Goal: Use online tool/utility: Utilize a website feature to perform a specific function

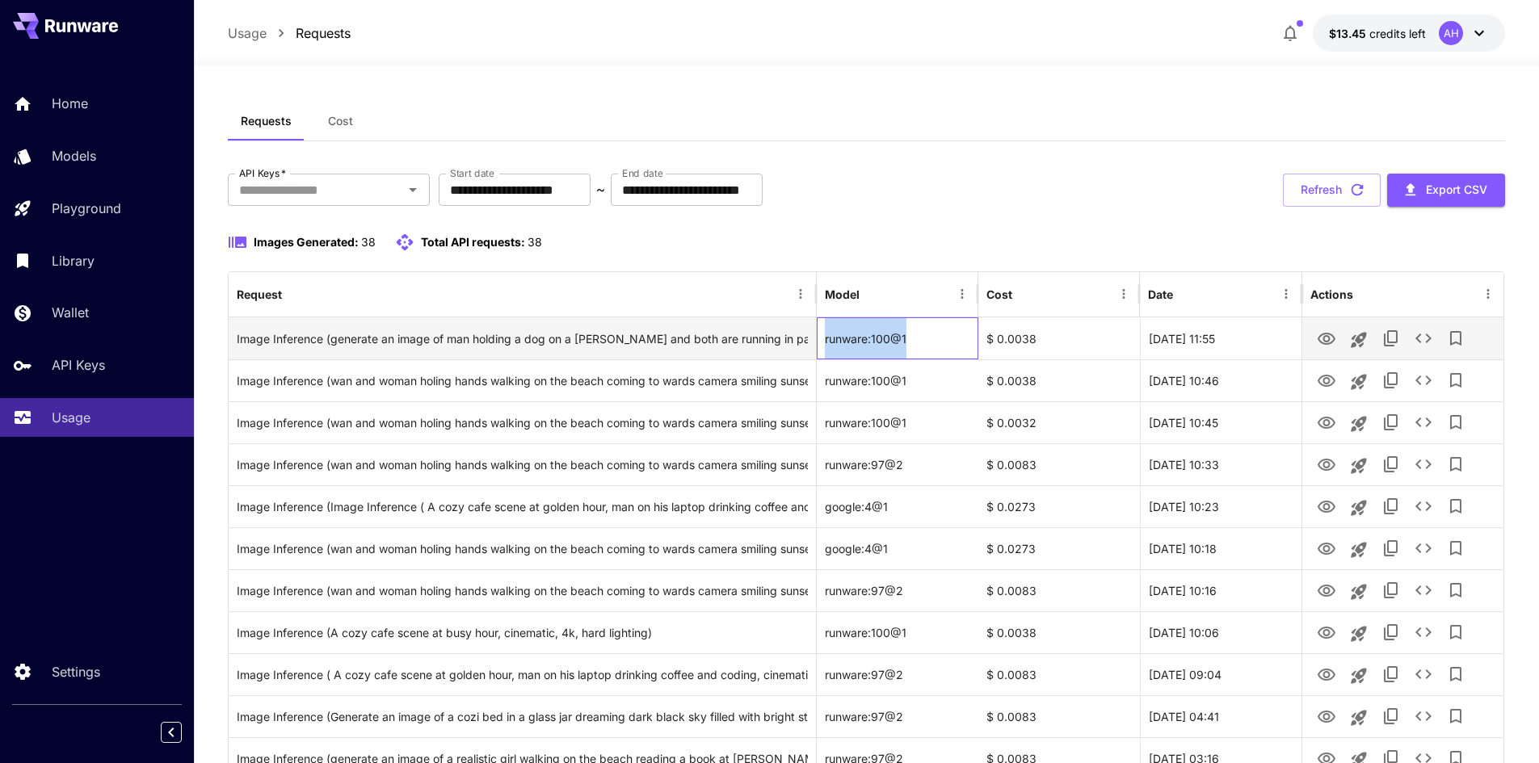
drag, startPoint x: 823, startPoint y: 339, endPoint x: 918, endPoint y: 344, distance: 94.6
click at [918, 344] on div "runware:100@1" at bounding box center [898, 338] width 162 height 42
copy div "runware:100@1"
click at [1014, 341] on div "$ 0.0038" at bounding box center [1059, 338] width 162 height 42
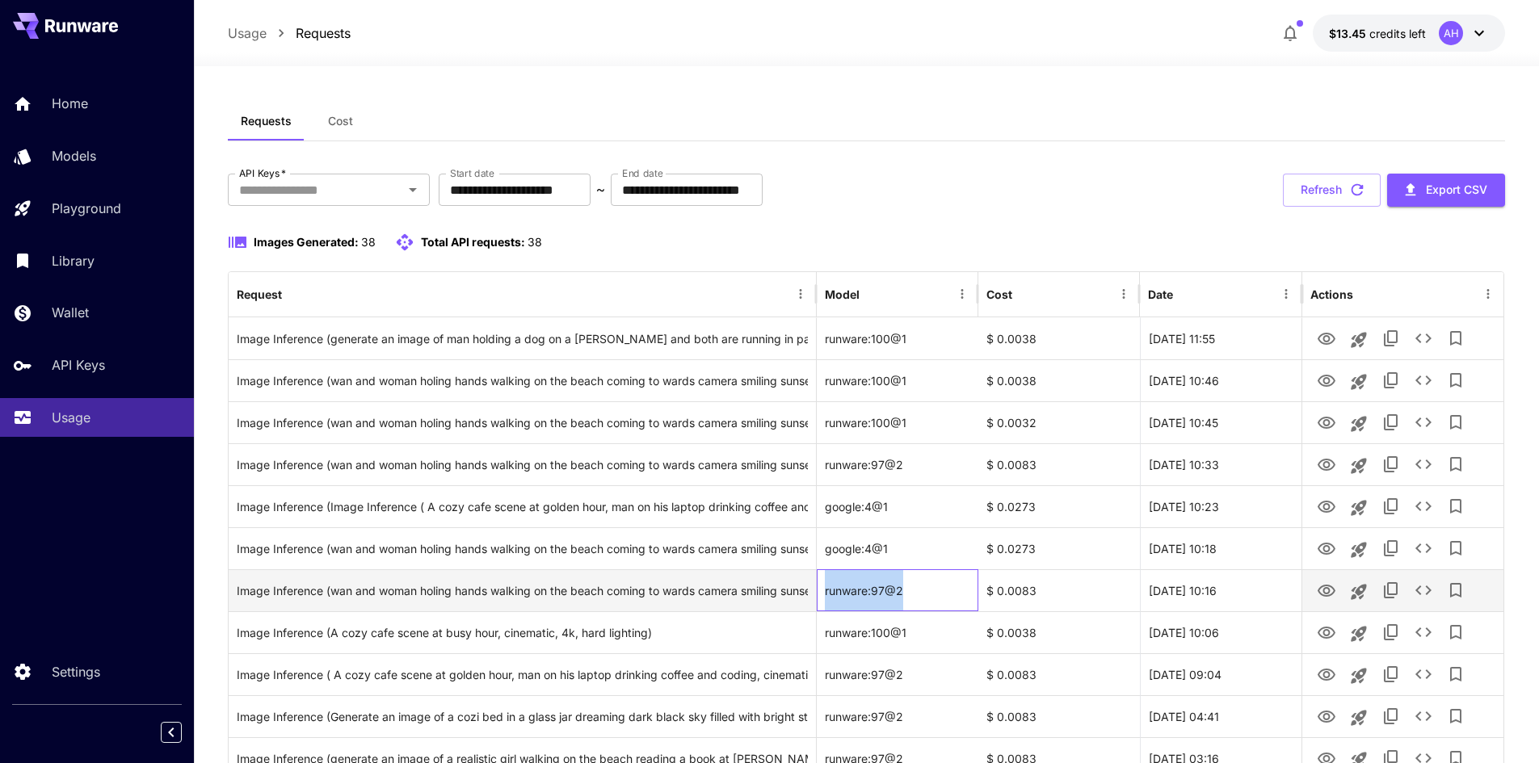
drag, startPoint x: 825, startPoint y: 597, endPoint x: 901, endPoint y: 586, distance: 76.8
click at [901, 586] on div "runware:97@2" at bounding box center [898, 590] width 162 height 42
copy div "runware:97@2"
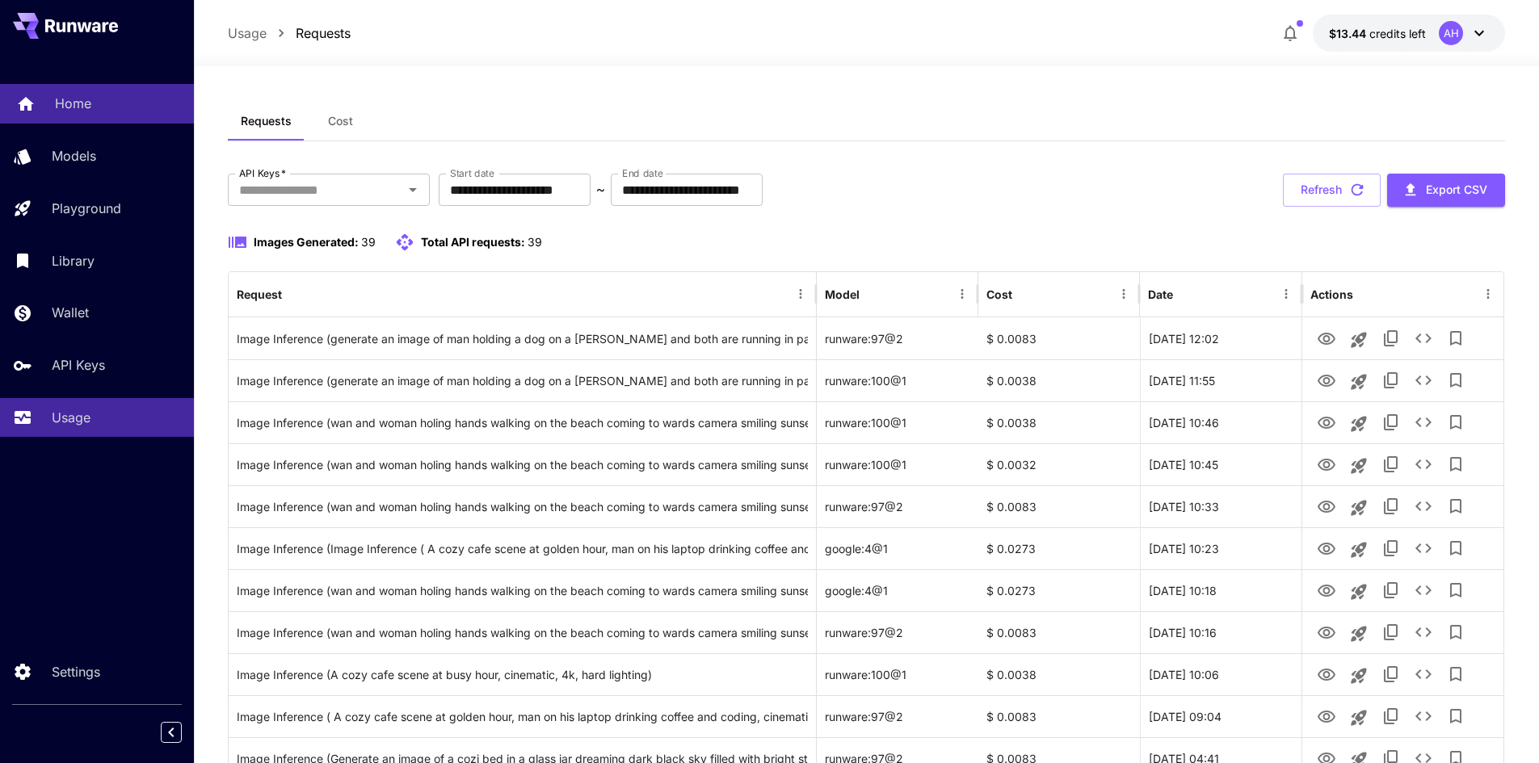
click at [64, 111] on p "Home" at bounding box center [73, 103] width 36 height 19
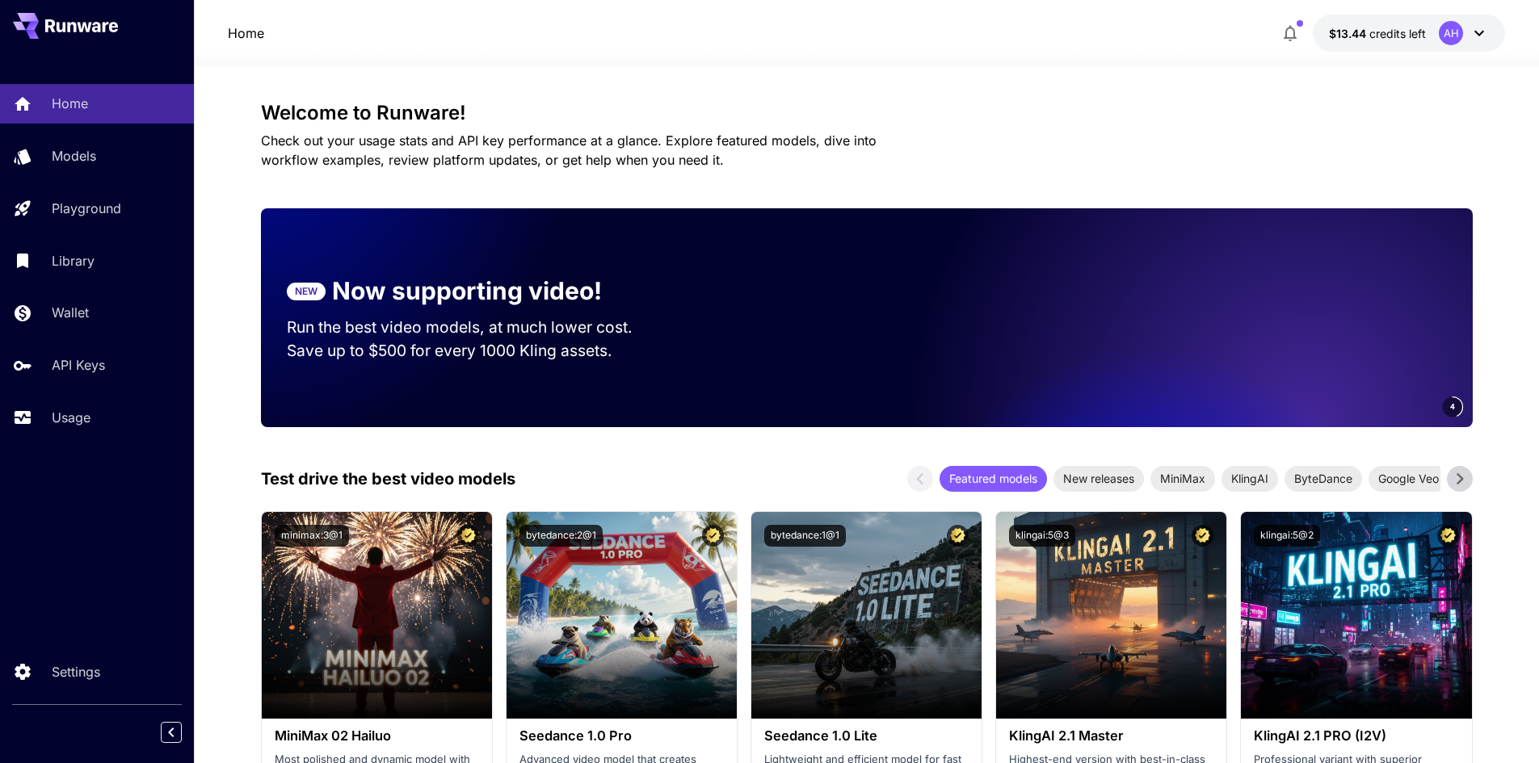
click at [1491, 27] on button "$13.44 credits left AH" at bounding box center [1409, 33] width 192 height 37
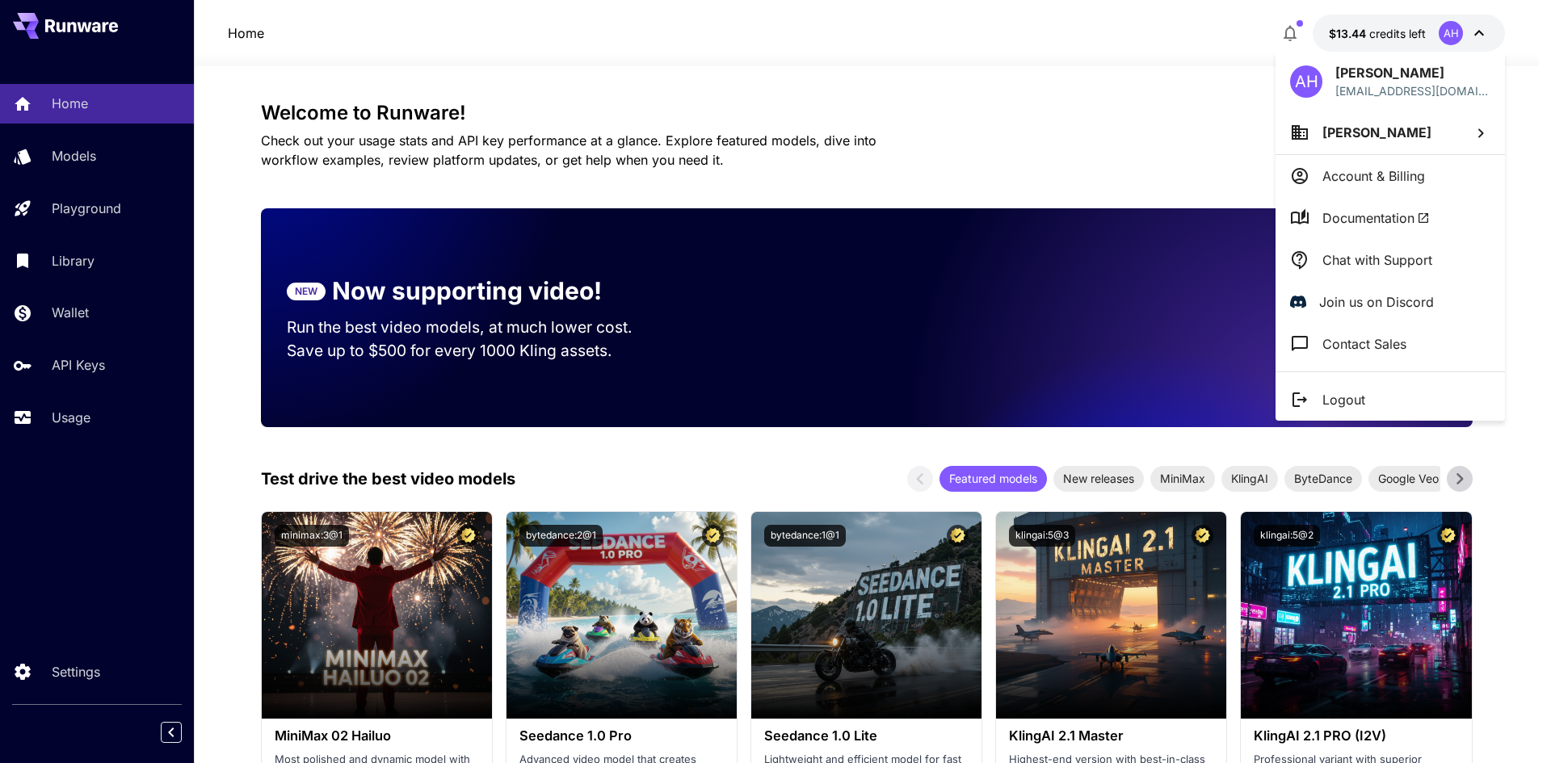
click at [1362, 397] on p "Logout" at bounding box center [1343, 399] width 43 height 19
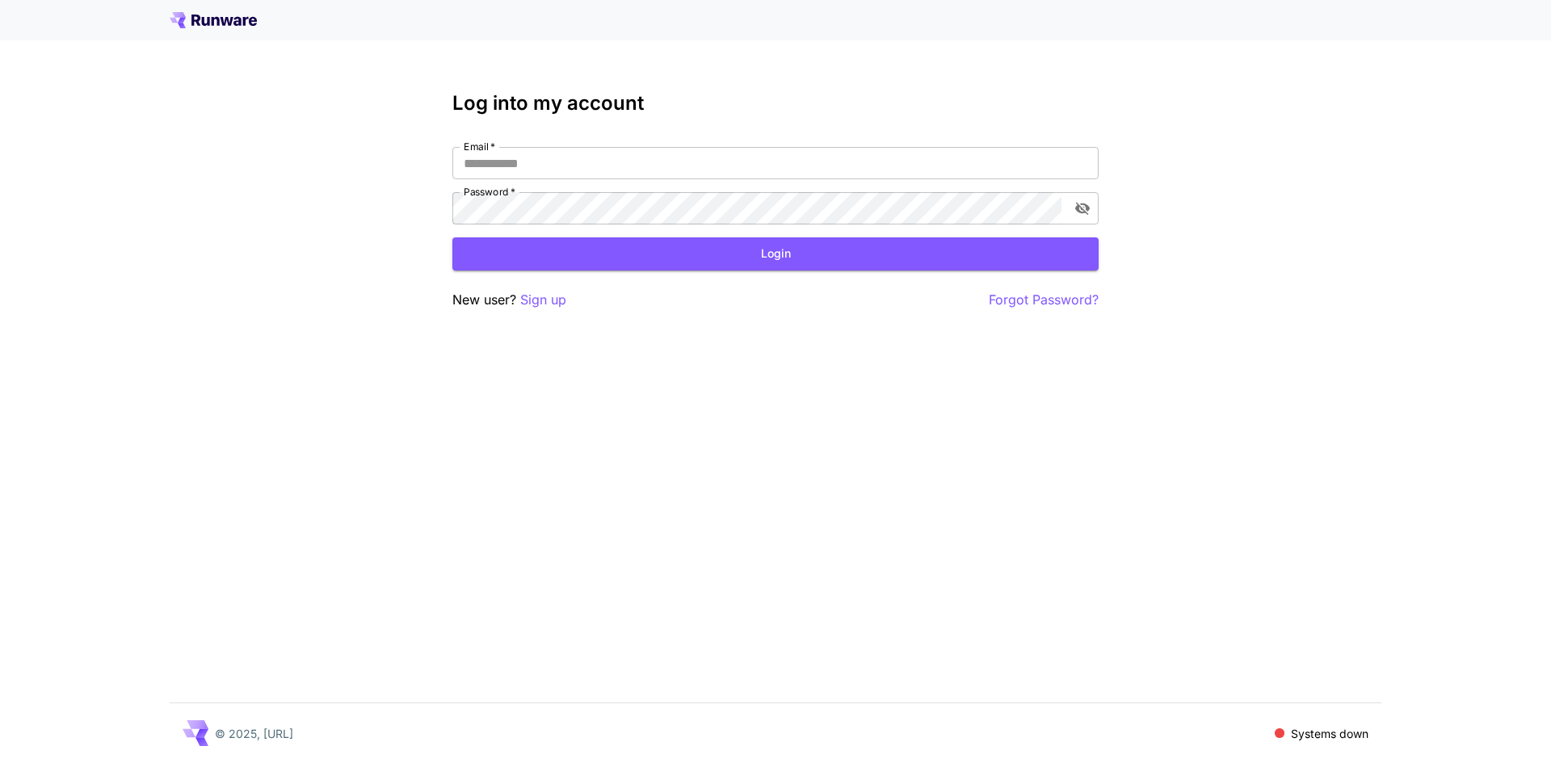
type input "**********"
click at [203, 21] on icon at bounding box center [206, 21] width 8 height 9
type input "**********"
click at [780, 444] on div "**********" at bounding box center [775, 381] width 1551 height 763
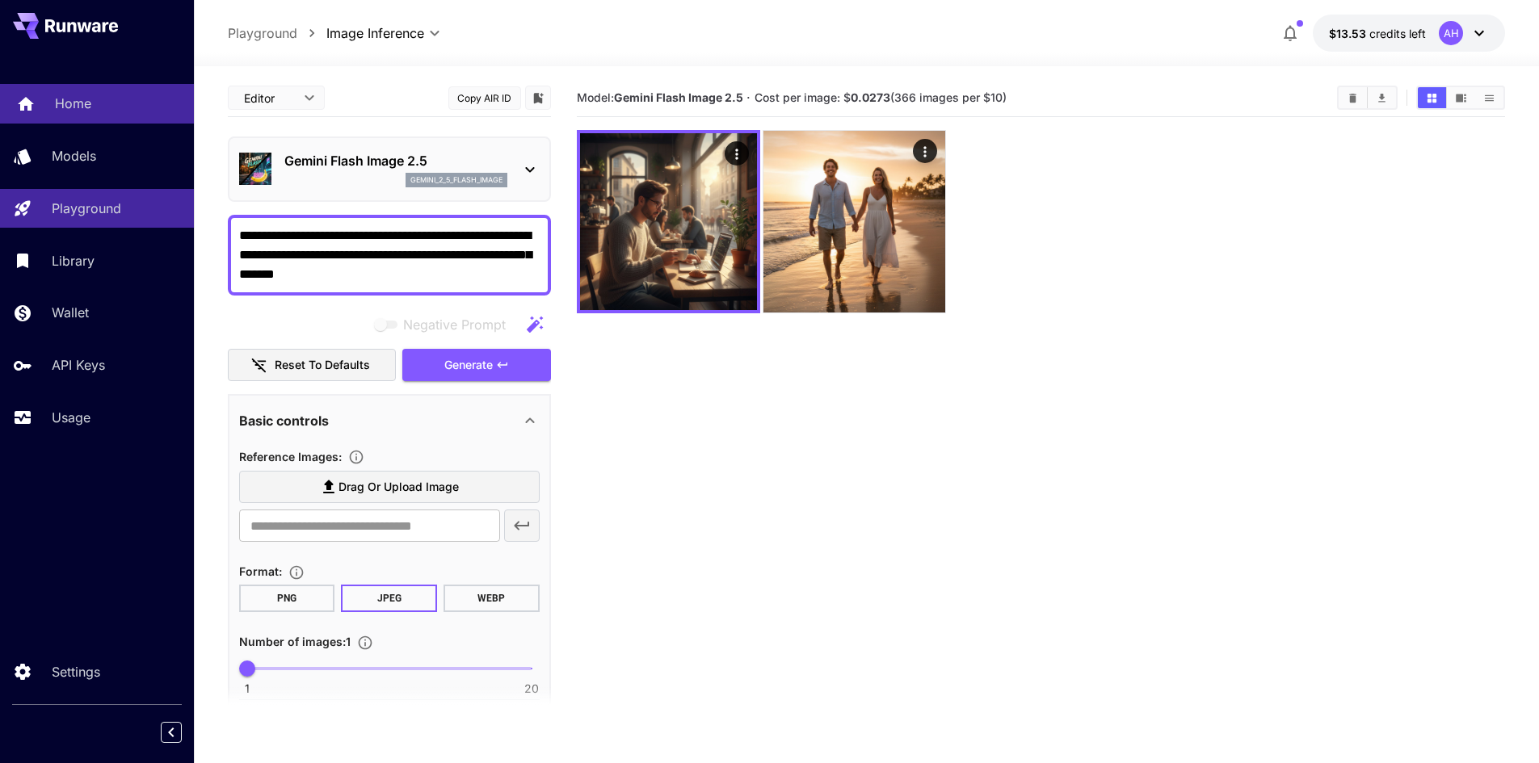
click at [90, 103] on p "Home" at bounding box center [73, 103] width 36 height 19
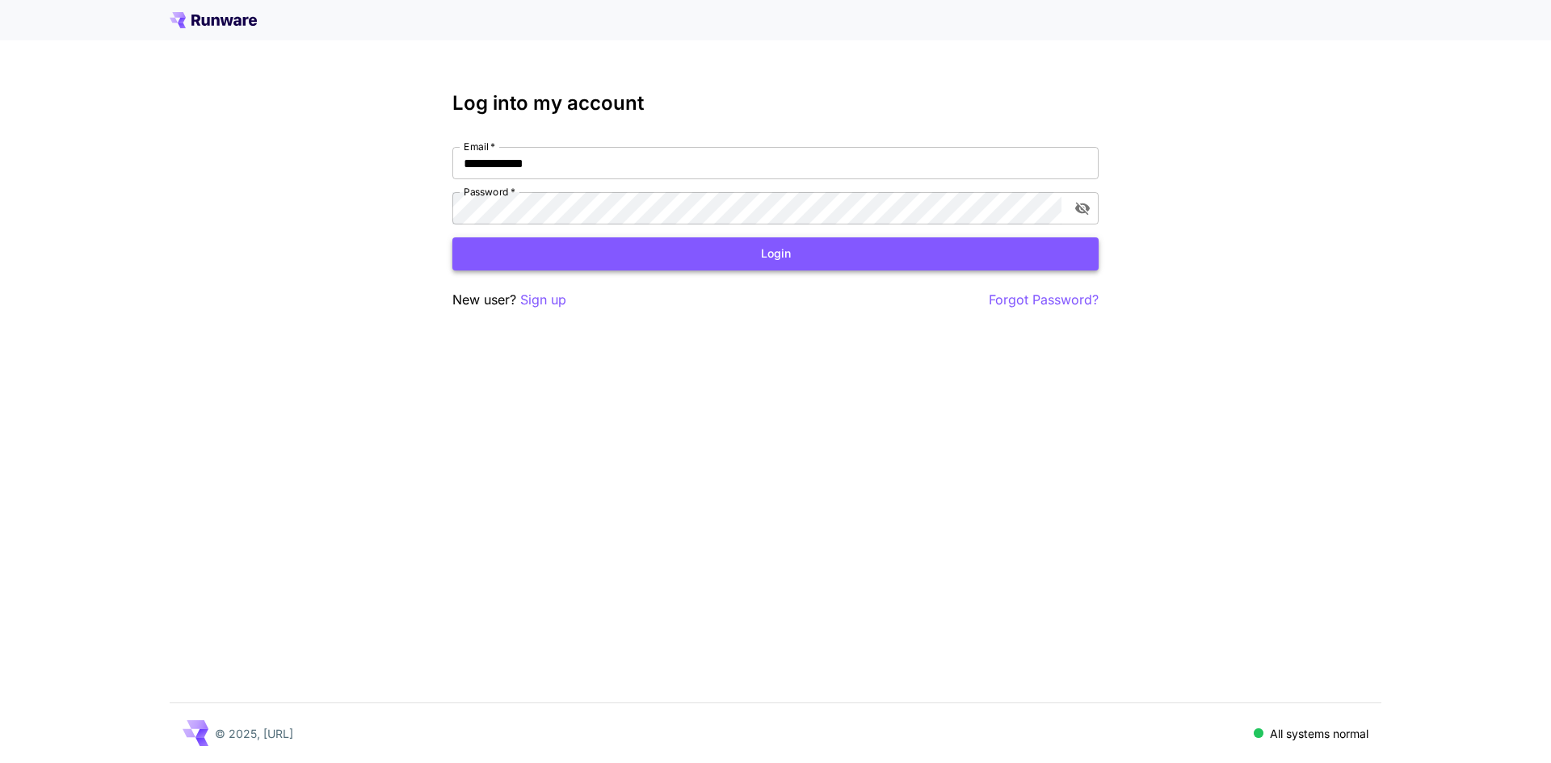
click at [728, 245] on button "Login" at bounding box center [775, 253] width 646 height 33
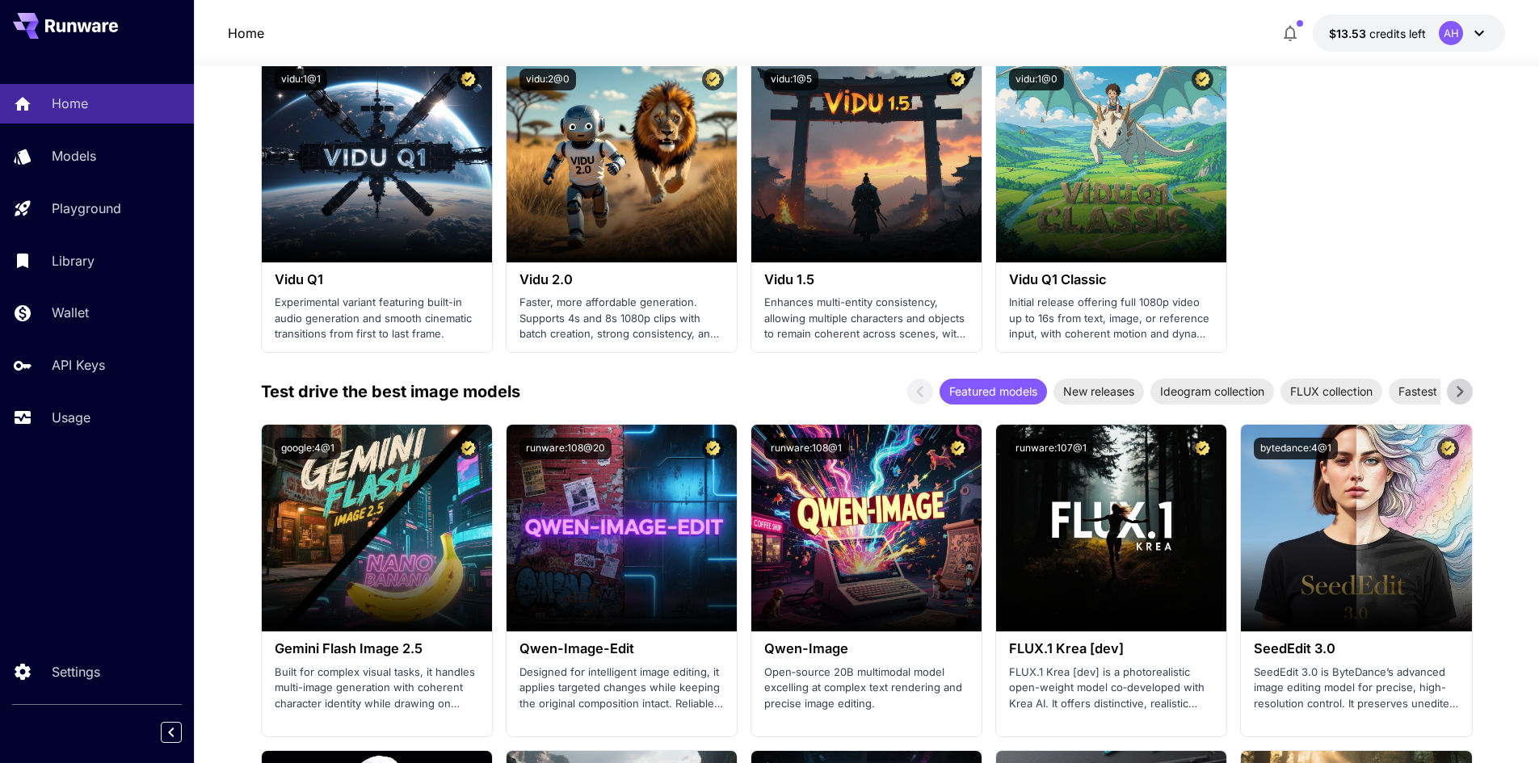
scroll to position [1454, 0]
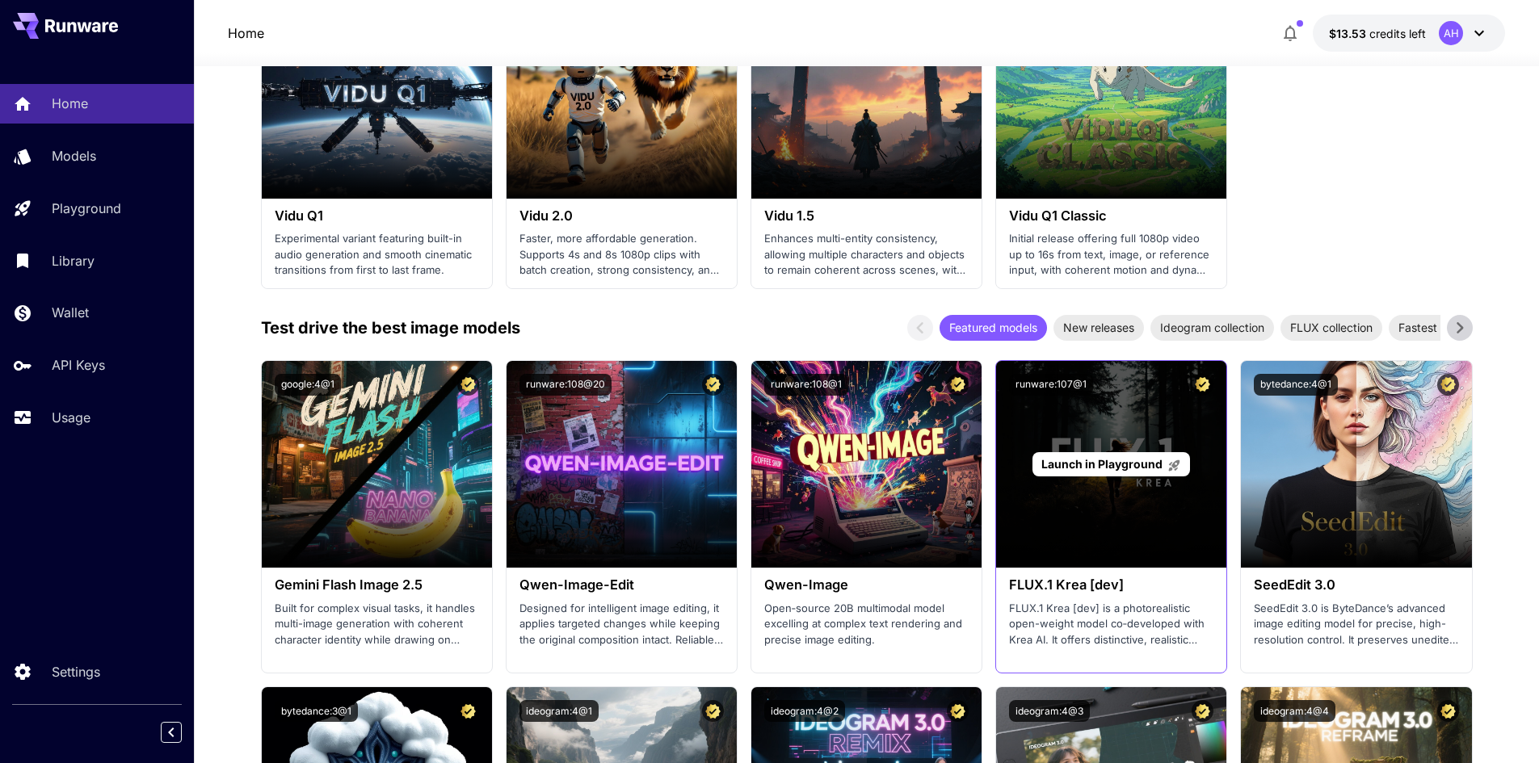
click at [1095, 527] on div "Launch in Playground" at bounding box center [1111, 464] width 230 height 207
click at [1097, 456] on p "Launch in Playground" at bounding box center [1111, 464] width 140 height 17
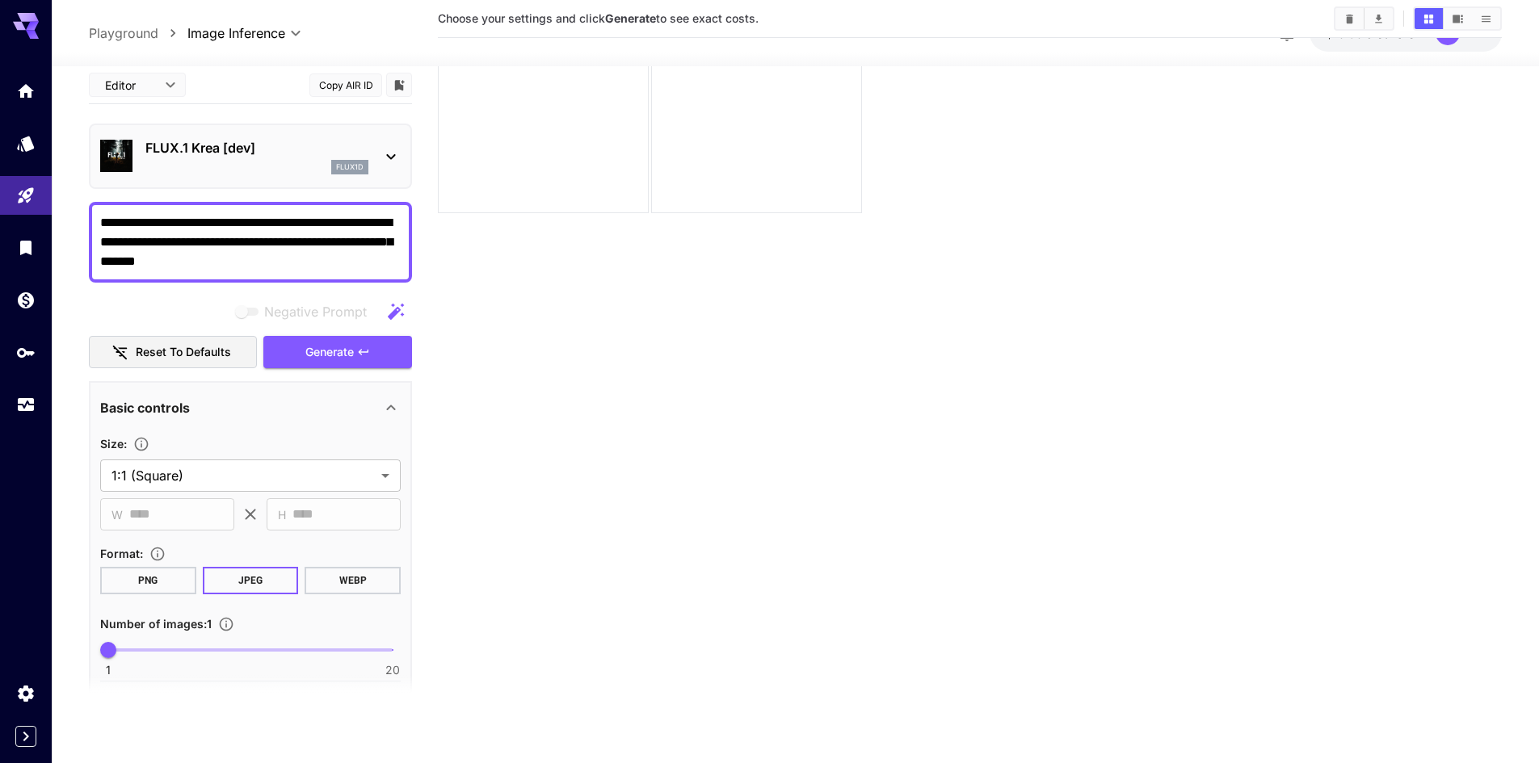
scroll to position [128, 0]
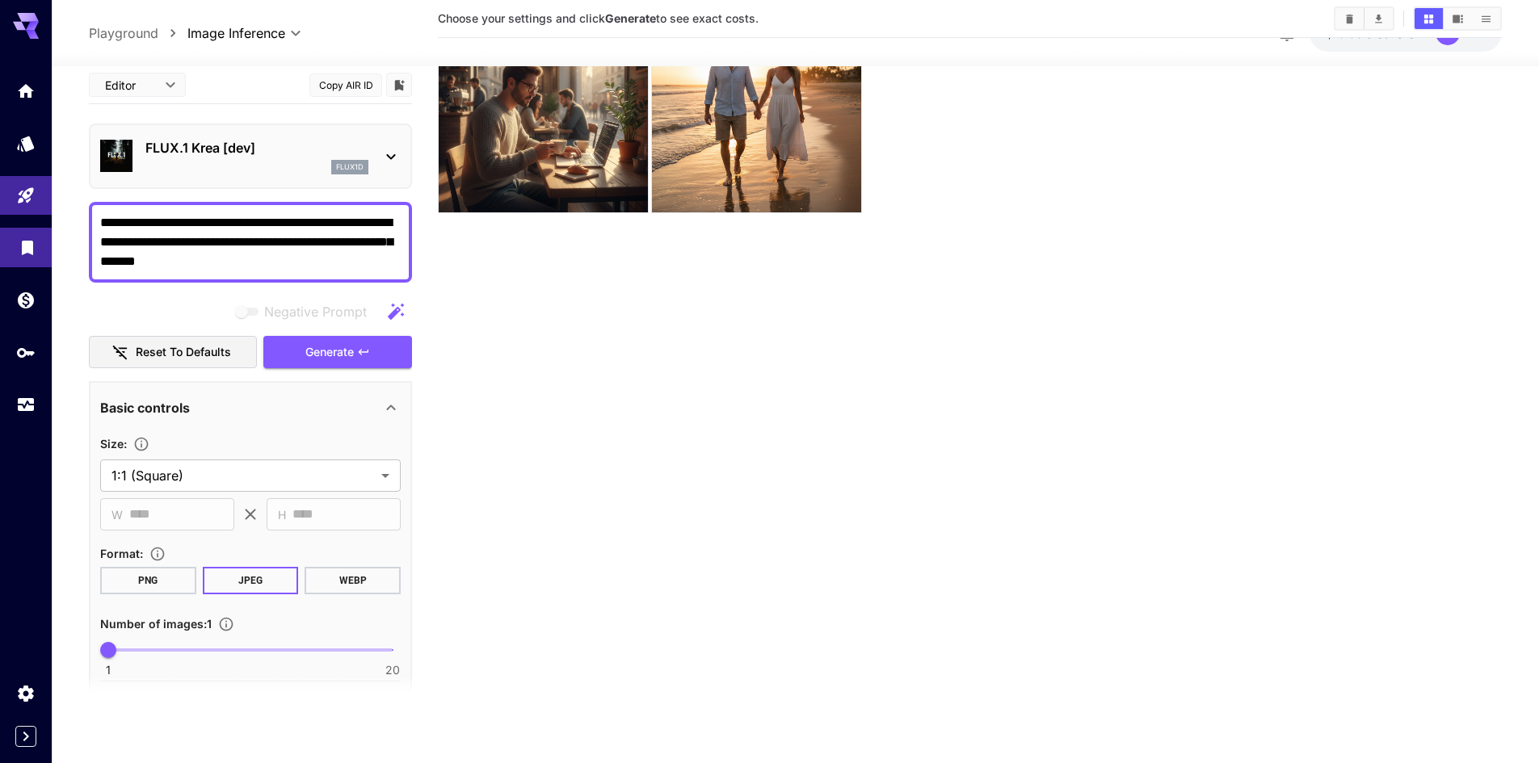
drag, startPoint x: 205, startPoint y: 219, endPoint x: 48, endPoint y: 228, distance: 157.8
click at [48, 228] on div "**********" at bounding box center [769, 317] width 1539 height 891
type textarea "**********"
click at [357, 344] on button "Generate" at bounding box center [337, 351] width 149 height 33
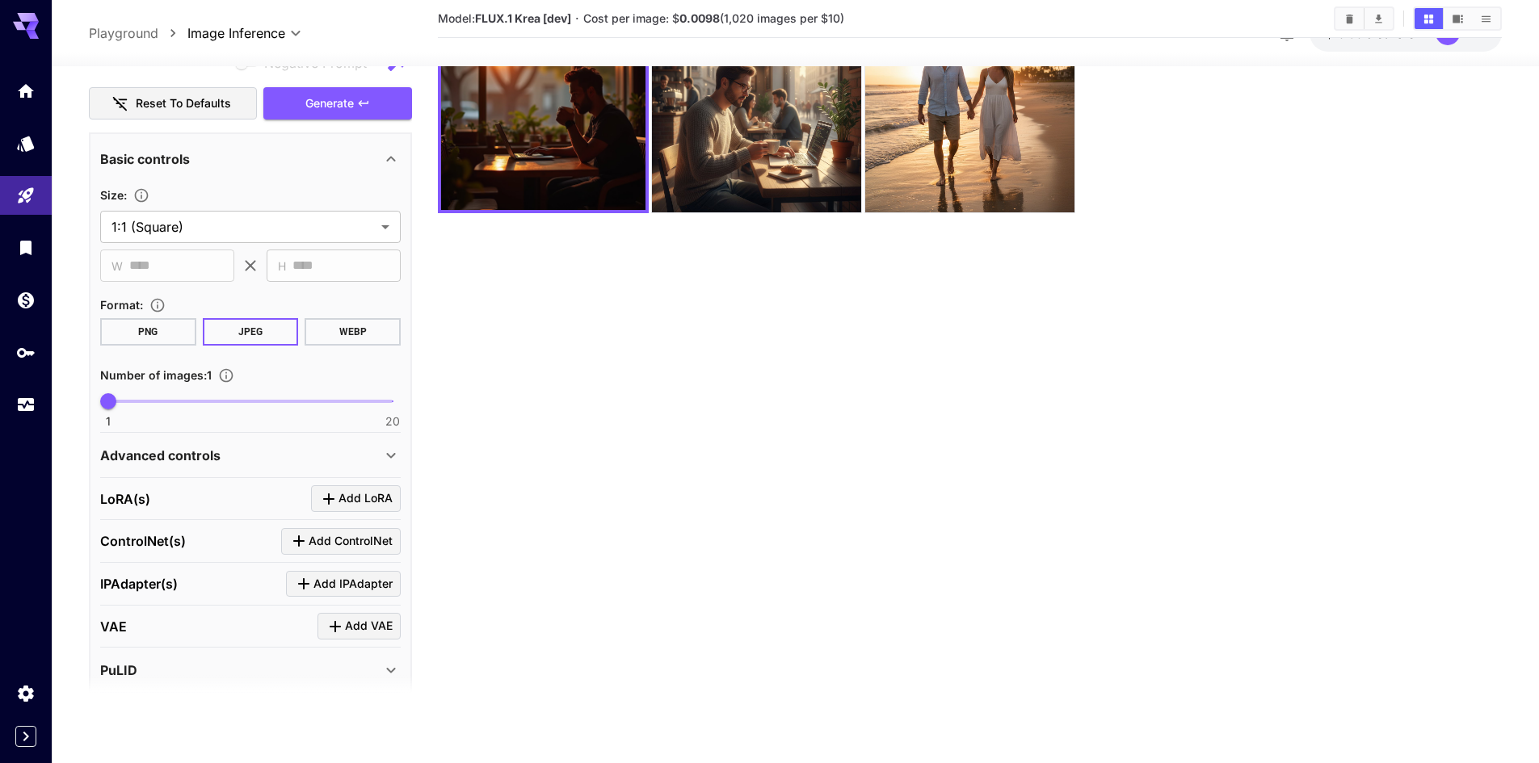
scroll to position [0, 0]
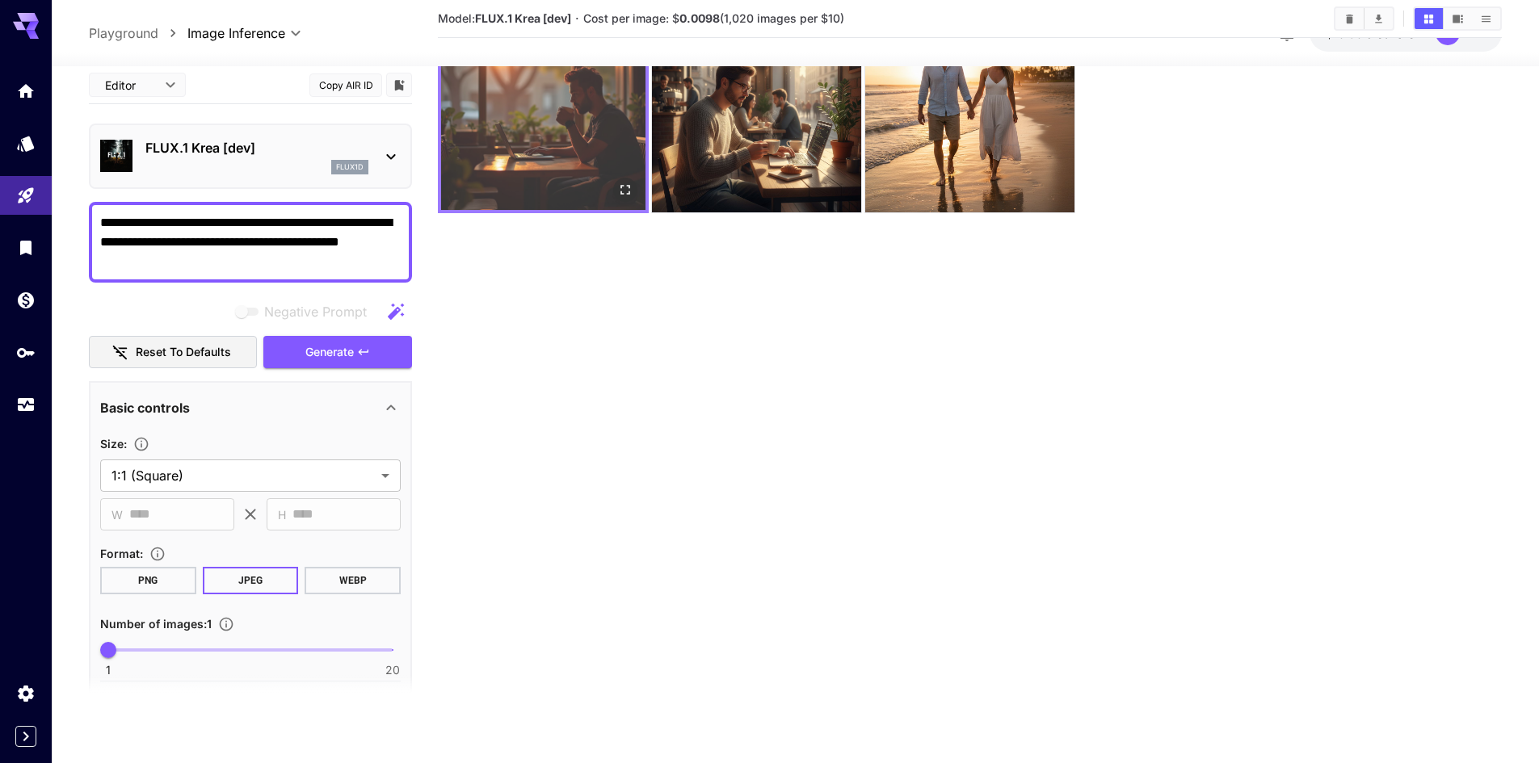
click at [537, 148] on img at bounding box center [543, 108] width 204 height 204
click at [632, 194] on icon "Open in fullscreen" at bounding box center [625, 190] width 16 height 16
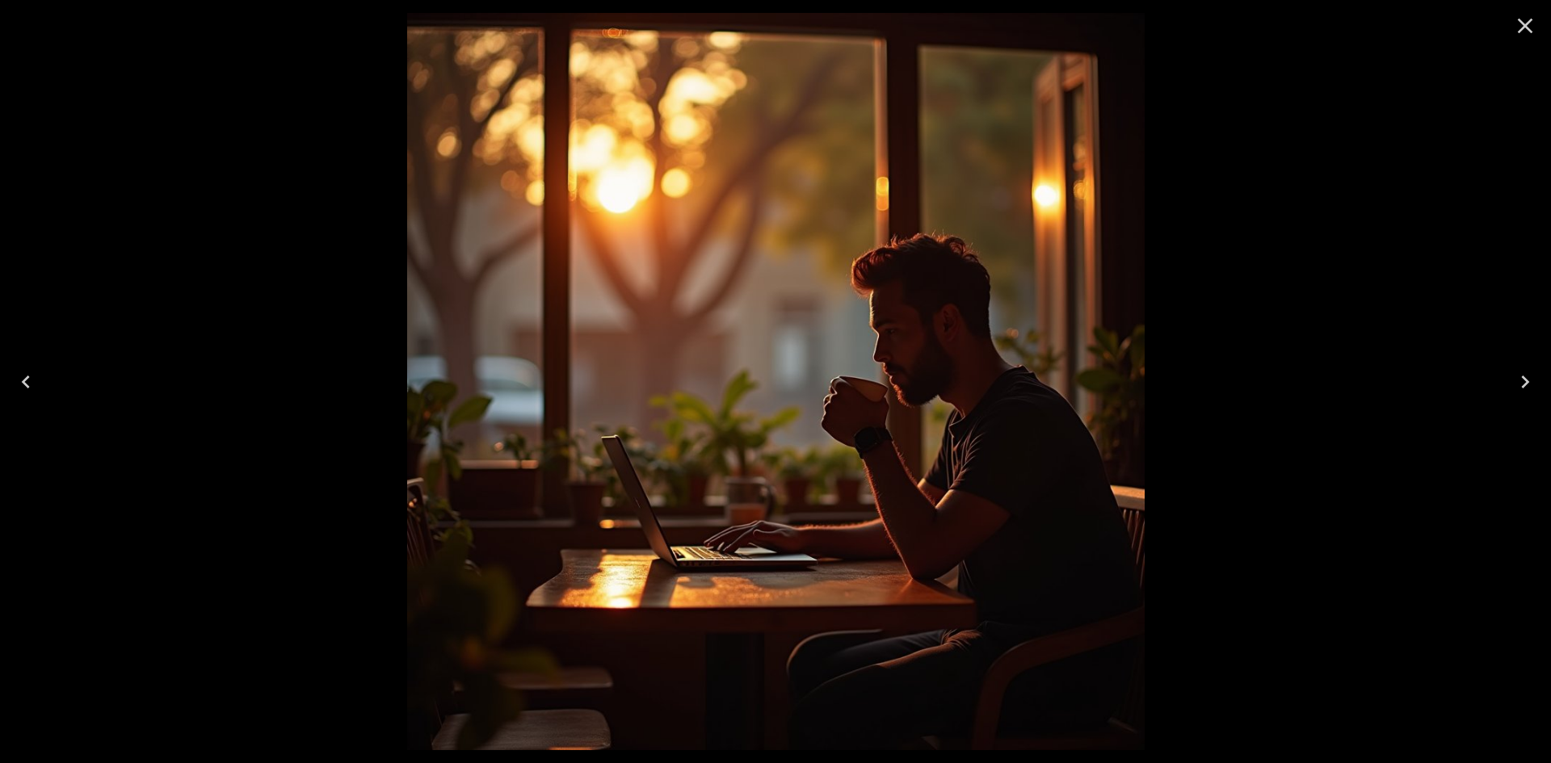
click at [1527, 25] on icon "Close" at bounding box center [1525, 26] width 26 height 26
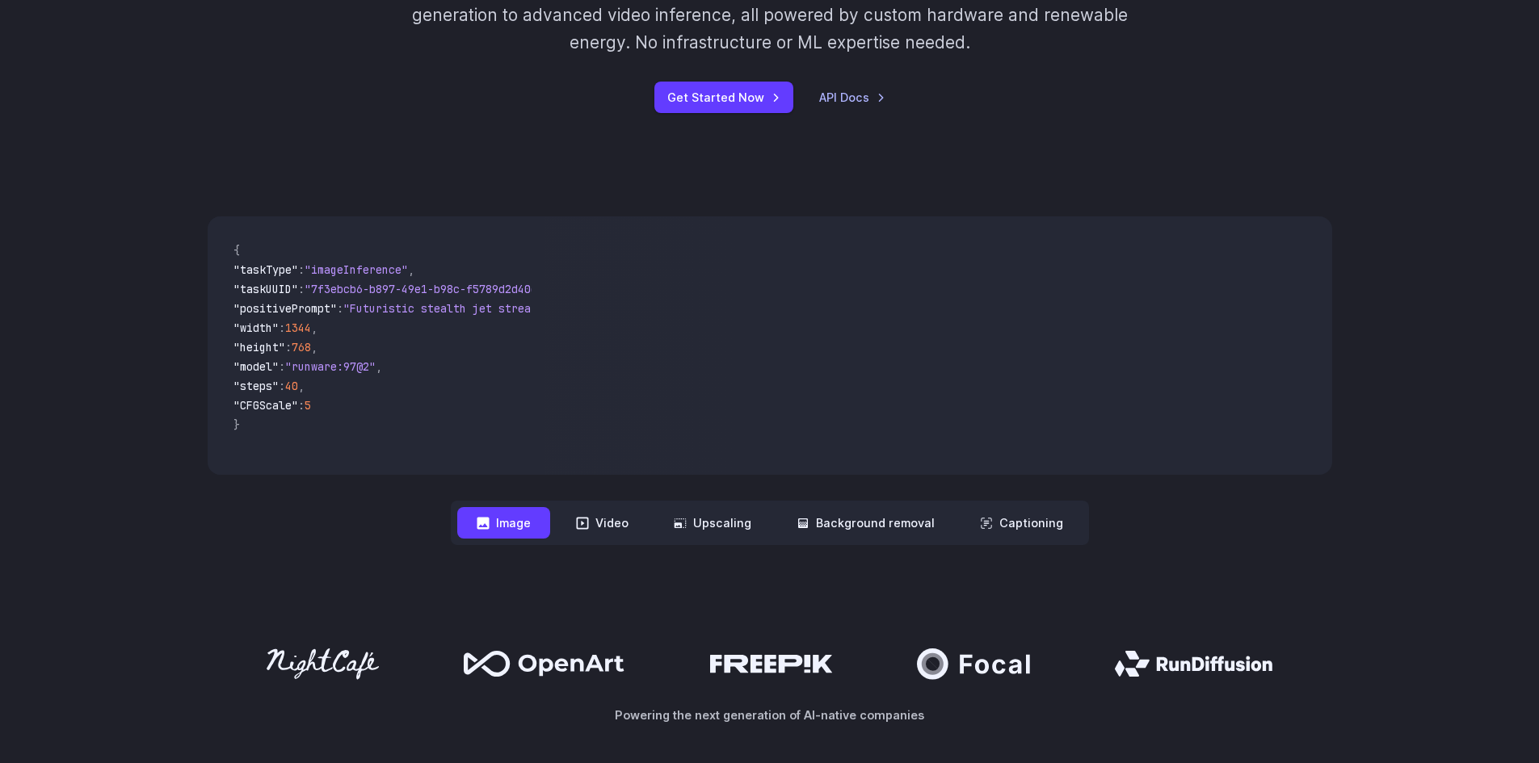
scroll to position [323, 0]
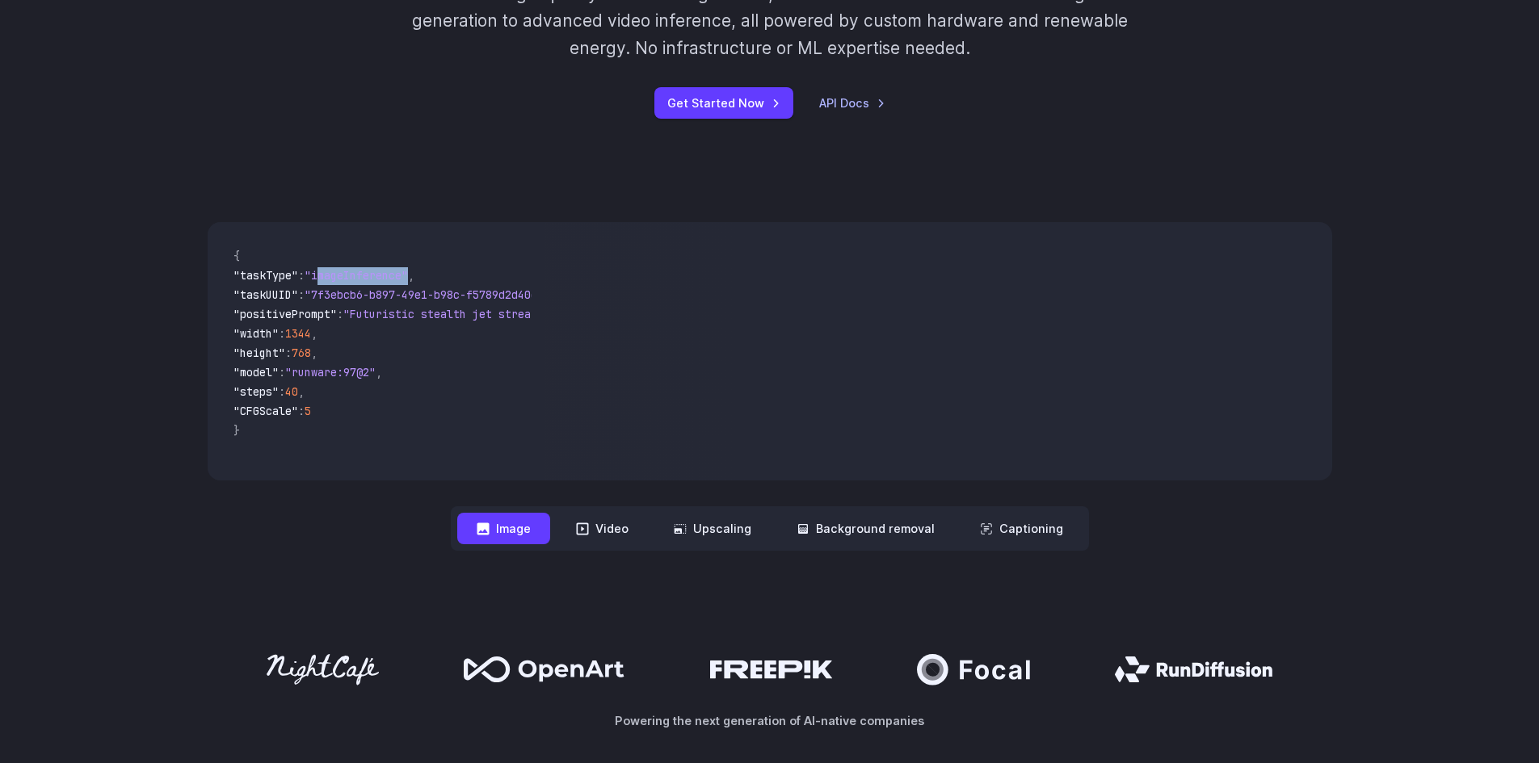
drag, startPoint x: 332, startPoint y: 271, endPoint x: 425, endPoint y: 271, distance: 92.9
click at [408, 271] on span ""imageInference"" at bounding box center [356, 275] width 103 height 15
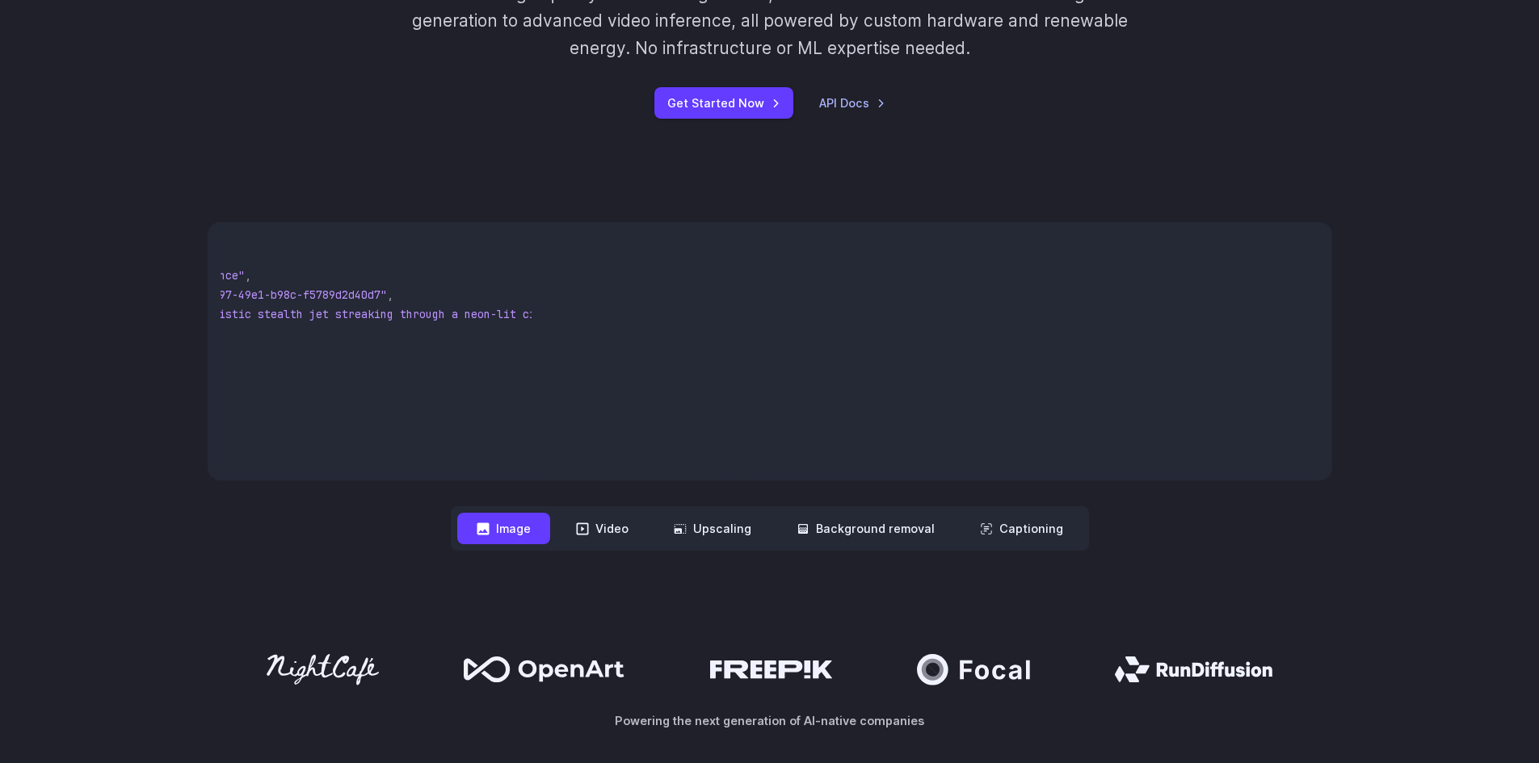
scroll to position [0, 439]
drag, startPoint x: 372, startPoint y: 313, endPoint x: 519, endPoint y: 313, distance: 146.2
click at [519, 313] on span ""Futuristic stealth jet streaking through a neon-lit cityscape with glowing pur…" at bounding box center [232, 314] width 588 height 15
copy span "Futuristic stealth jet streaking through a neon-lit cityscape with glowing purp…"
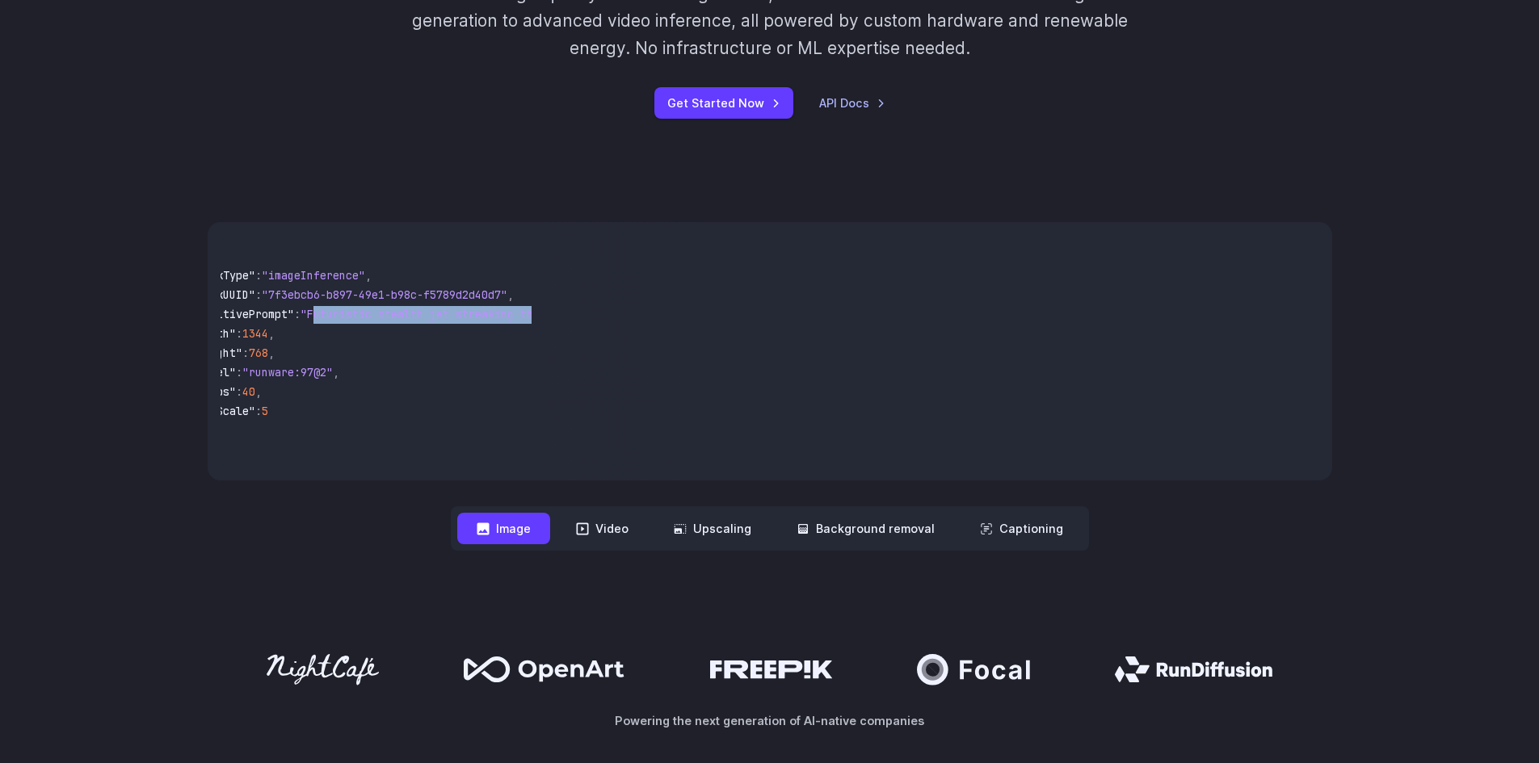
scroll to position [0, 0]
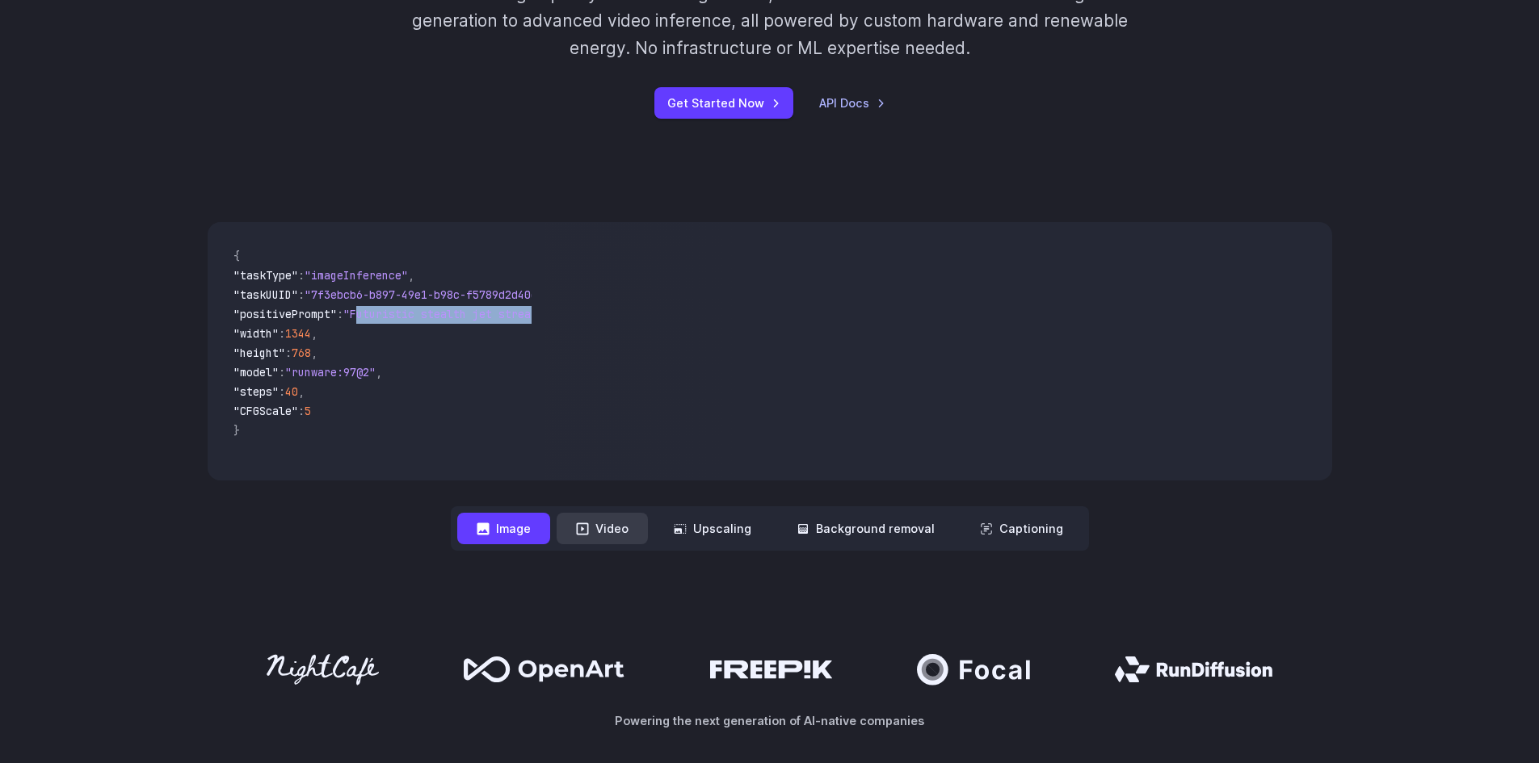
click at [604, 530] on button "Video" at bounding box center [602, 529] width 91 height 32
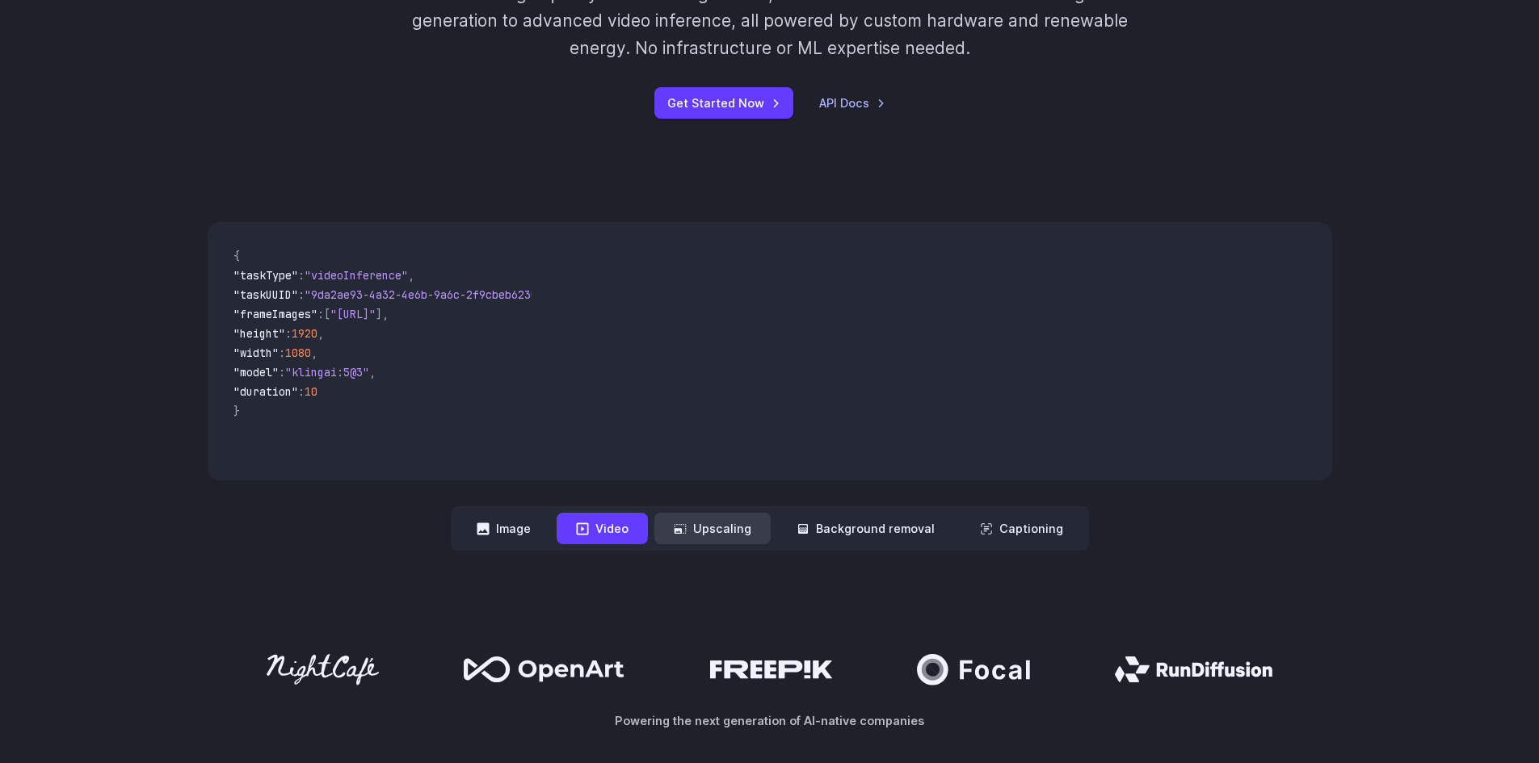
click at [714, 514] on button "Upscaling" at bounding box center [712, 529] width 116 height 32
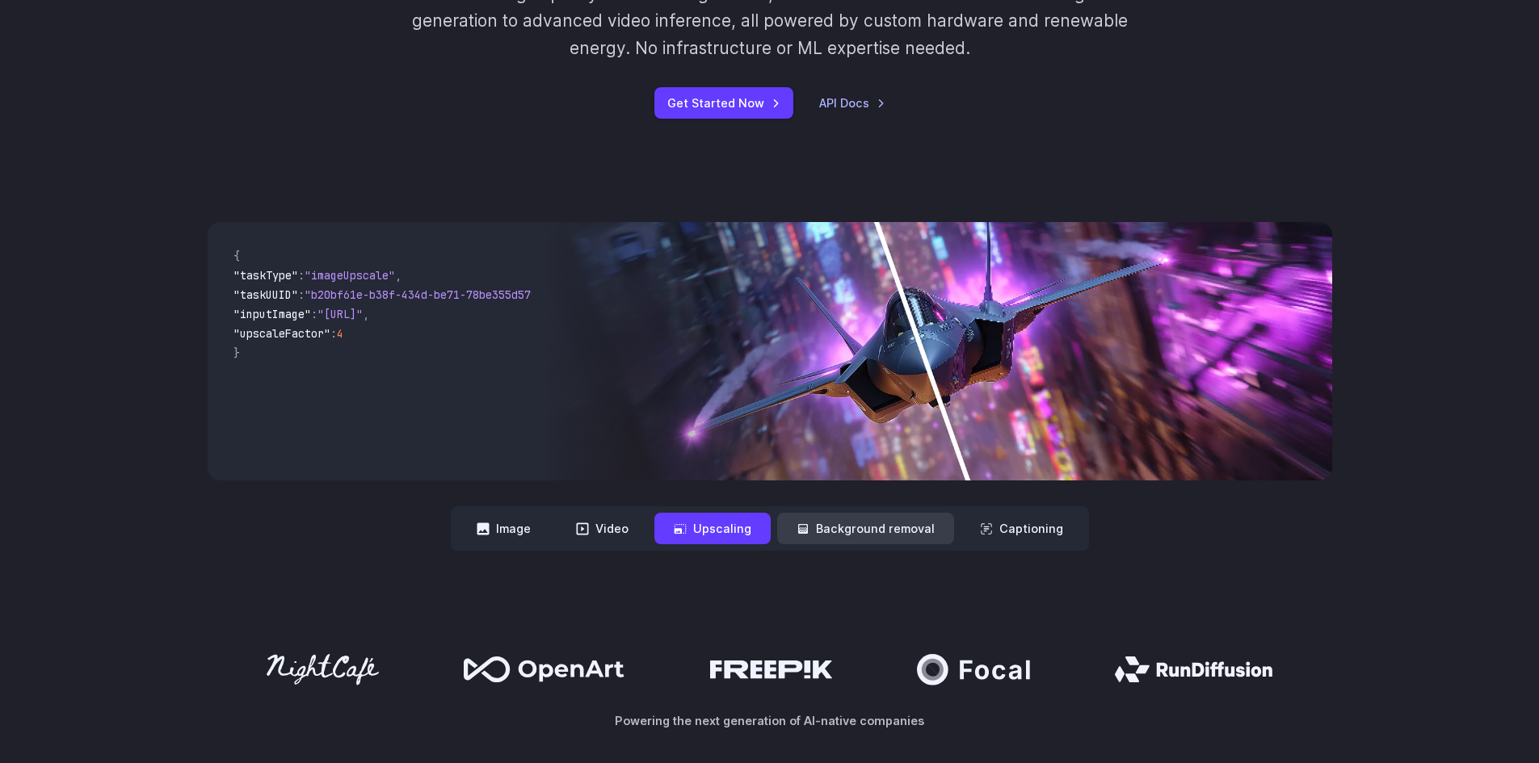
click at [866, 523] on button "Background removal" at bounding box center [865, 529] width 177 height 32
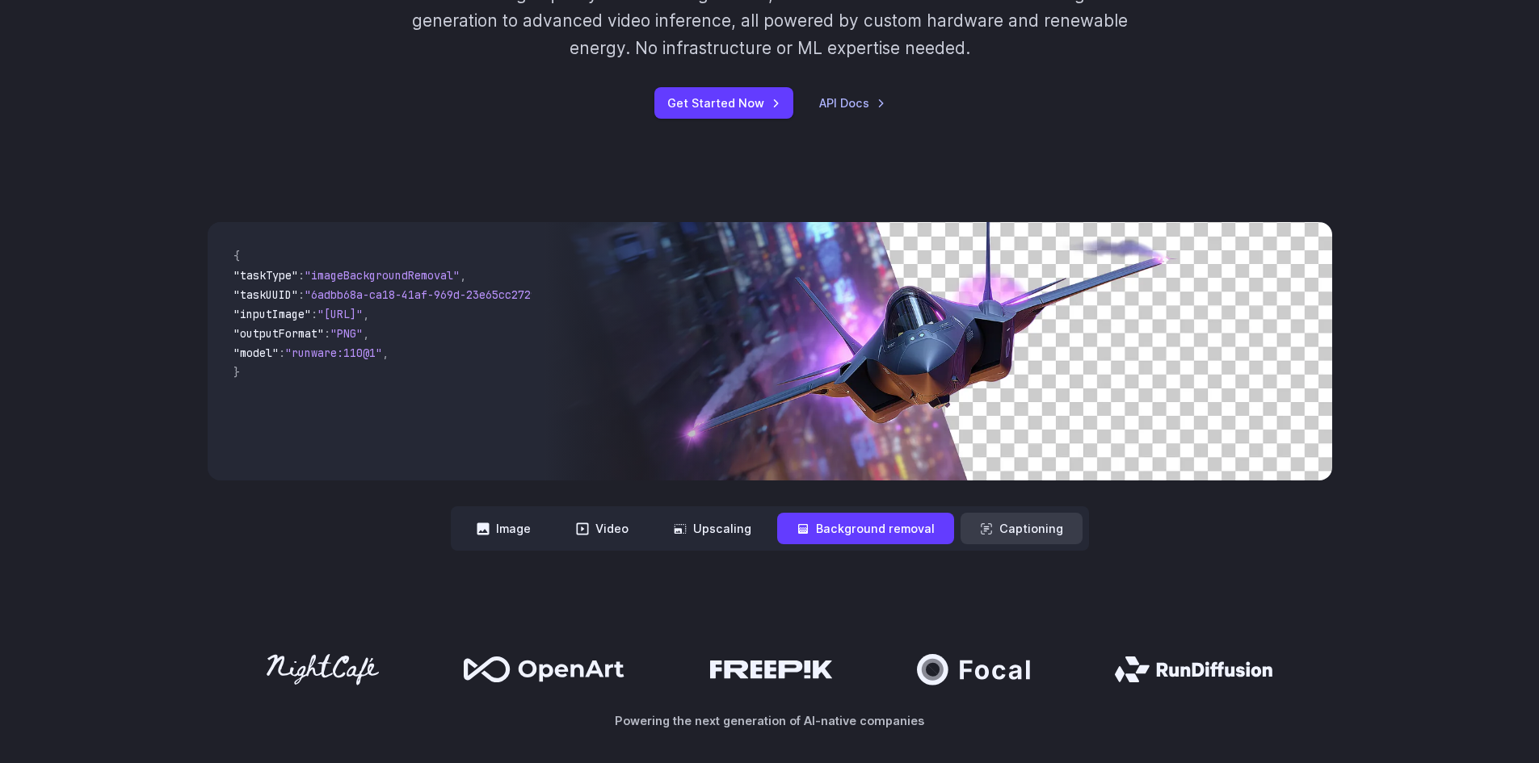
click at [1010, 520] on button "Captioning" at bounding box center [1021, 529] width 122 height 32
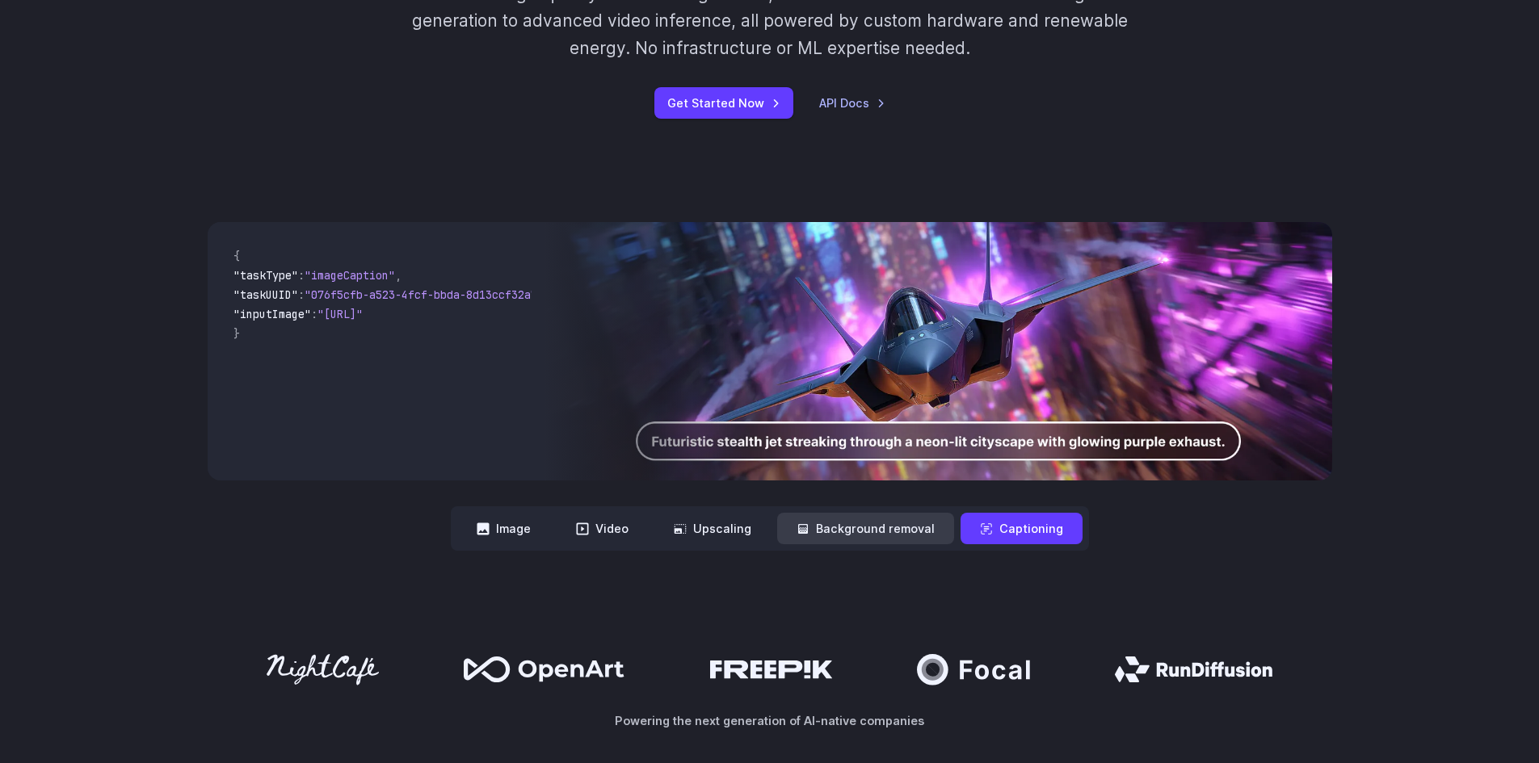
click at [859, 526] on button "Background removal" at bounding box center [865, 529] width 177 height 32
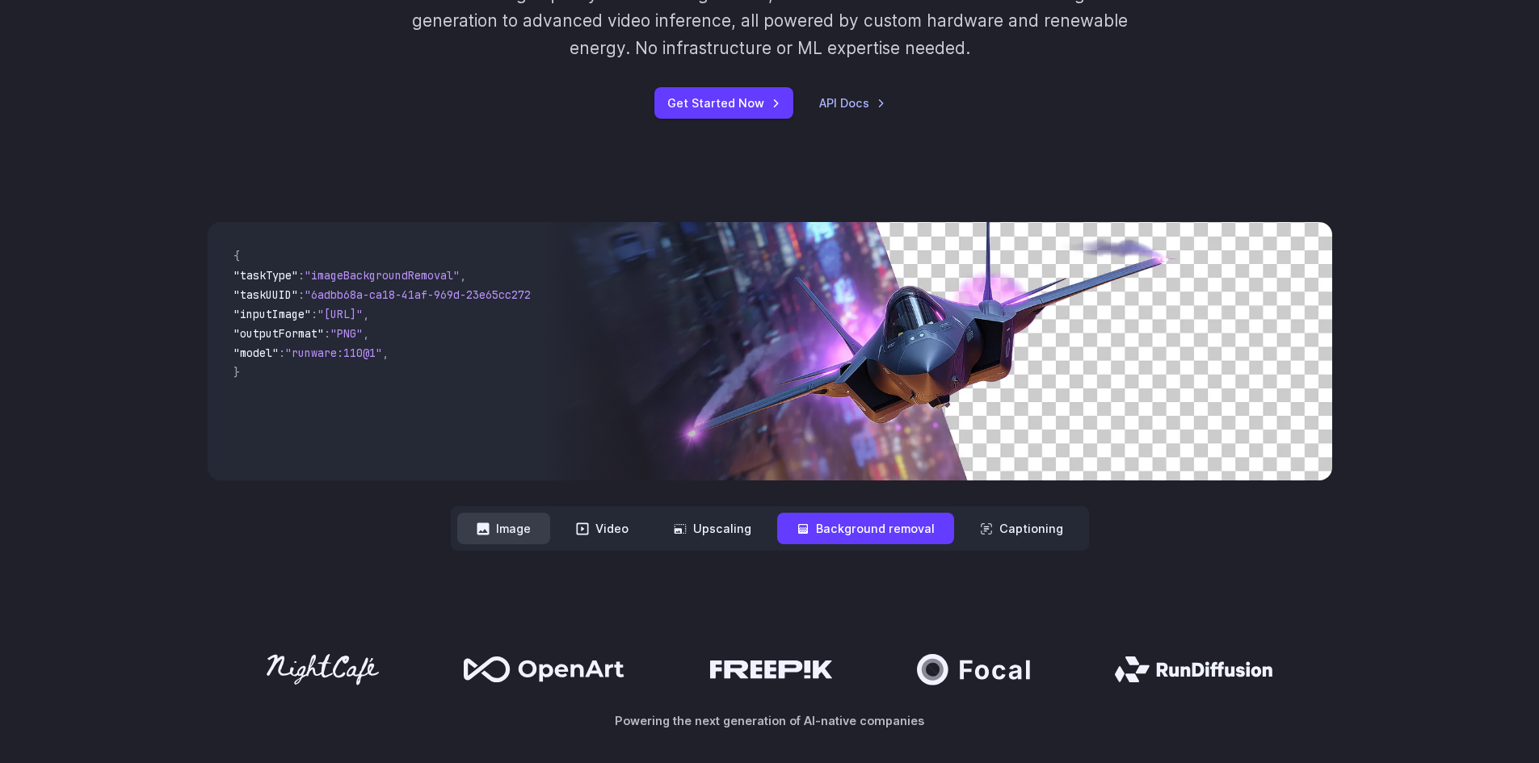
click at [485, 523] on icon at bounding box center [483, 529] width 13 height 13
click at [485, 522] on button "Image" at bounding box center [503, 529] width 93 height 32
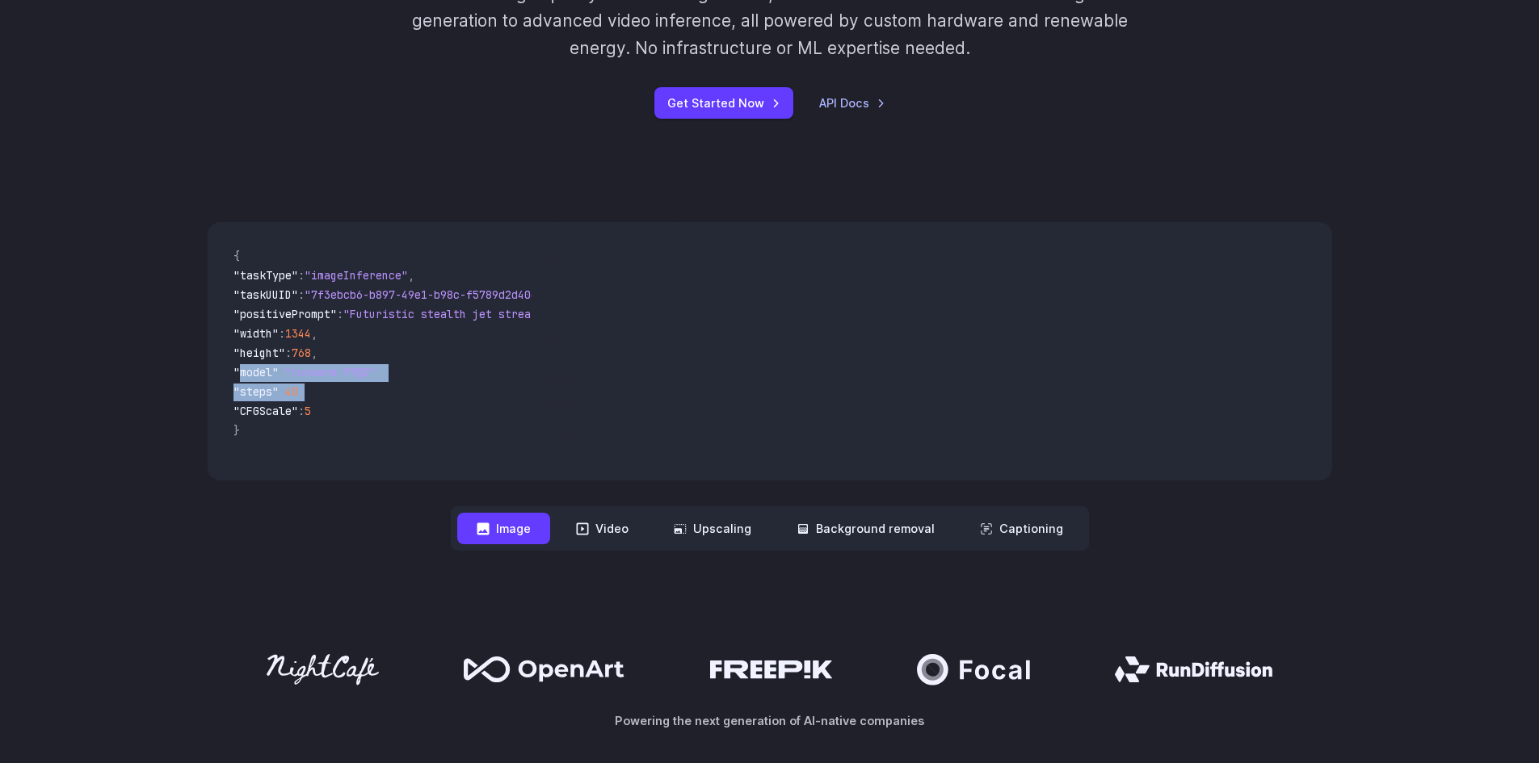
drag, startPoint x: 242, startPoint y: 370, endPoint x: 404, endPoint y: 389, distance: 163.5
click at [404, 389] on code "{ "taskType" : "imageInference" , "taskUUID" : "7f3ebcb6-b897-49e1-b98c-f5789d2…" at bounding box center [377, 351] width 312 height 233
copy code ""model" : "runware:97@2" , "steps" : 40 ,"
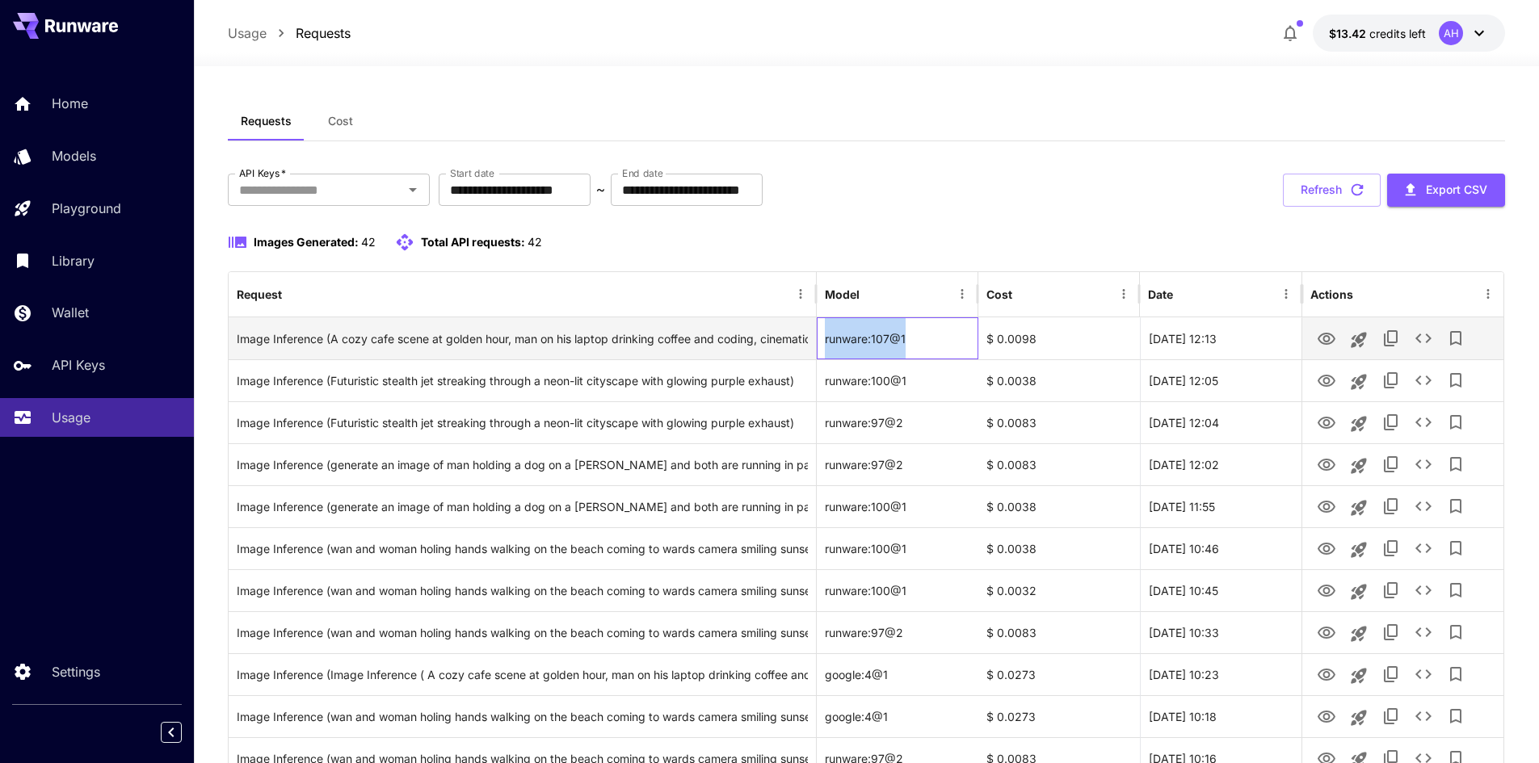
drag, startPoint x: 906, startPoint y: 338, endPoint x: 826, endPoint y: 335, distance: 80.0
click at [826, 335] on div "runware:107@1" at bounding box center [898, 338] width 162 height 42
copy div "runware:107@1"
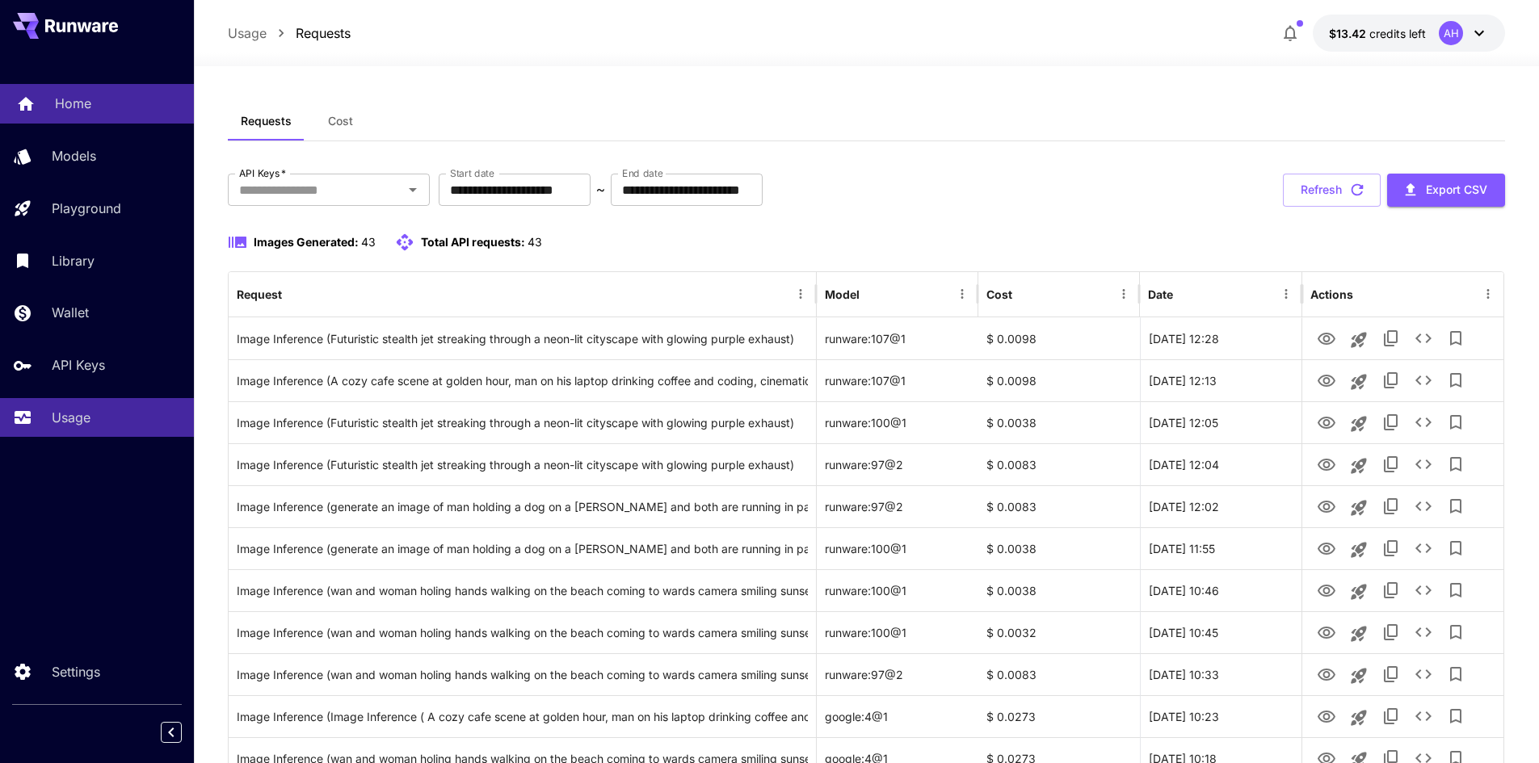
click at [82, 103] on p "Home" at bounding box center [73, 103] width 36 height 19
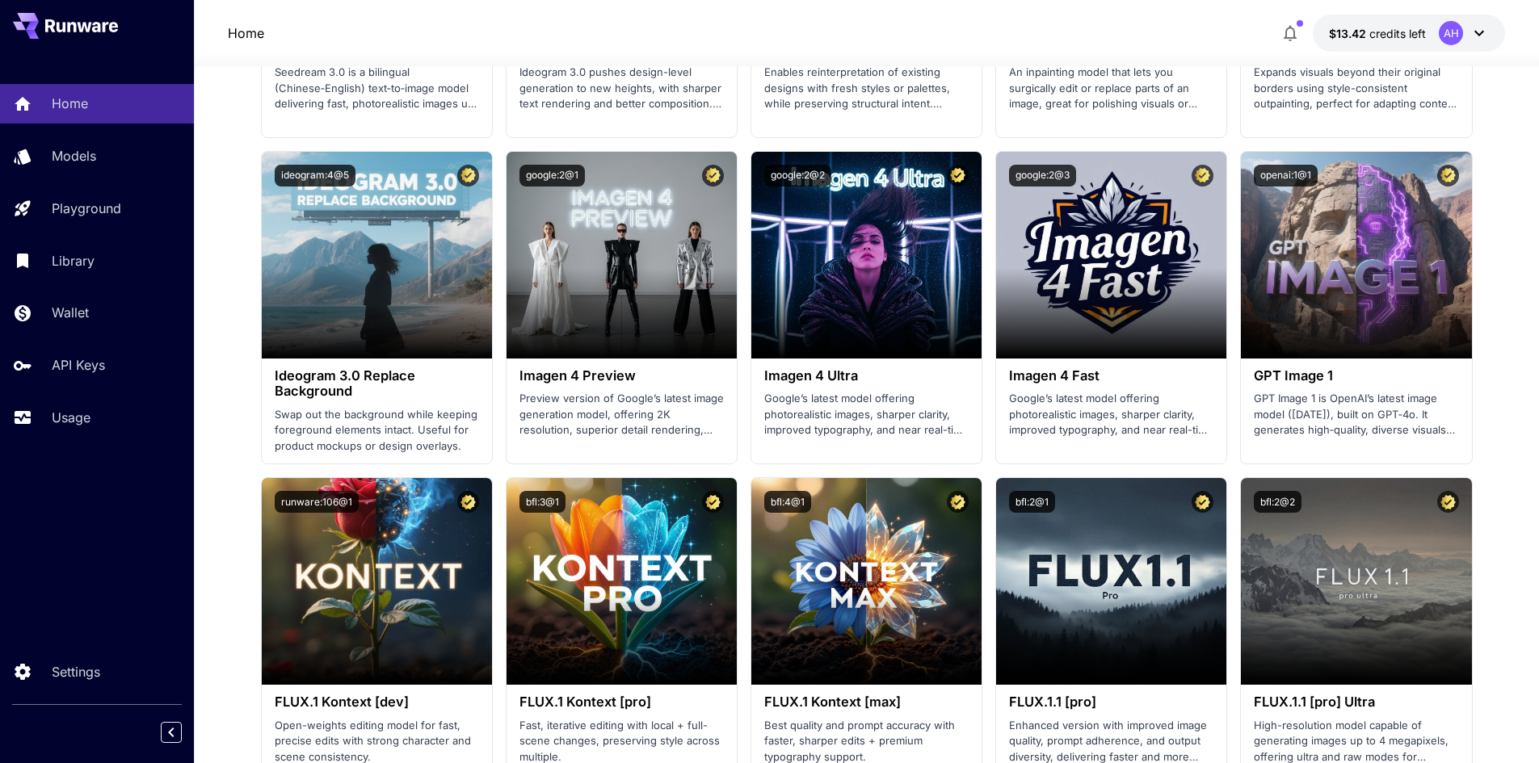
scroll to position [2342, 0]
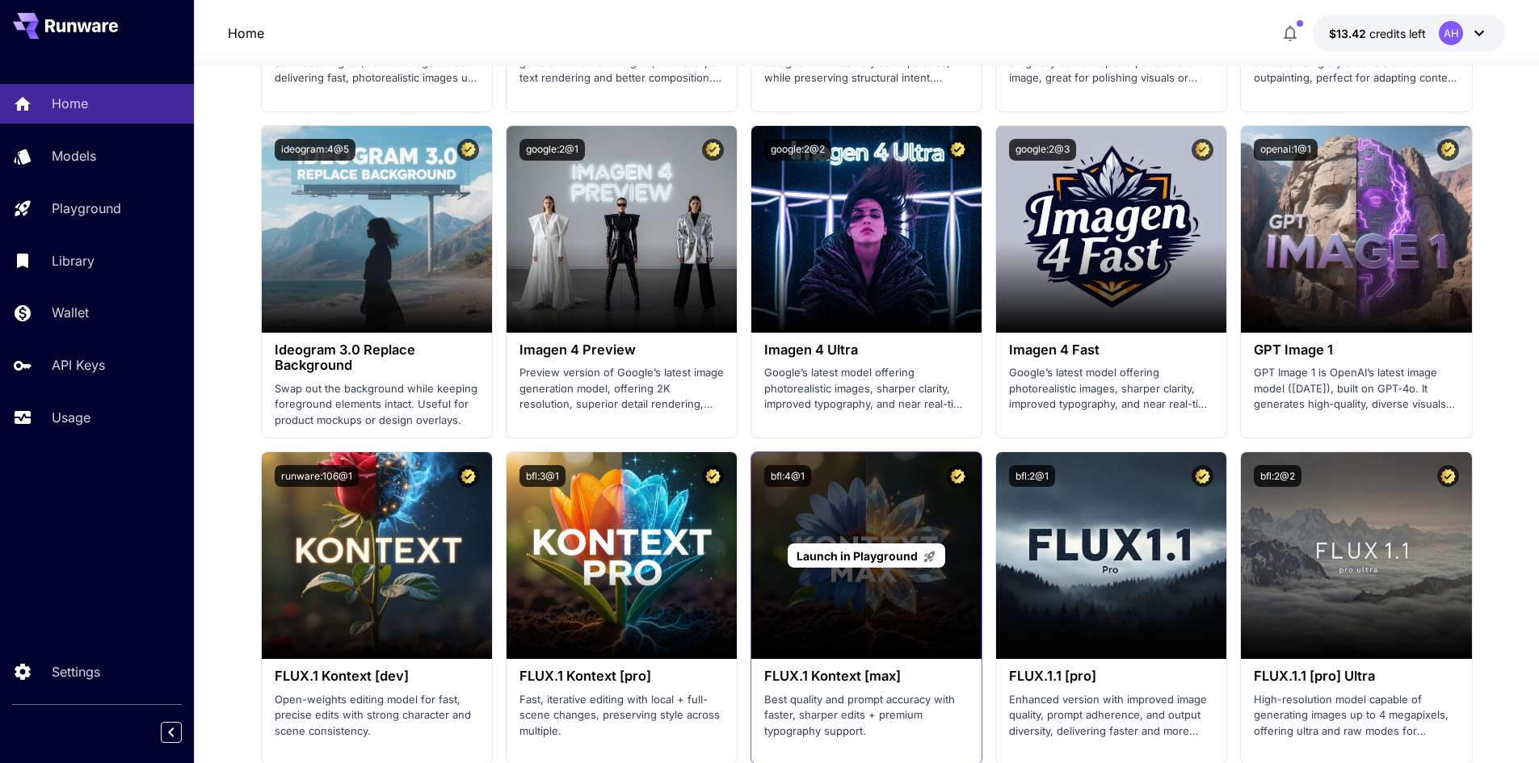
click at [844, 611] on div "Launch in Playground" at bounding box center [866, 555] width 230 height 207
click at [842, 557] on span "Launch in Playground" at bounding box center [856, 556] width 121 height 14
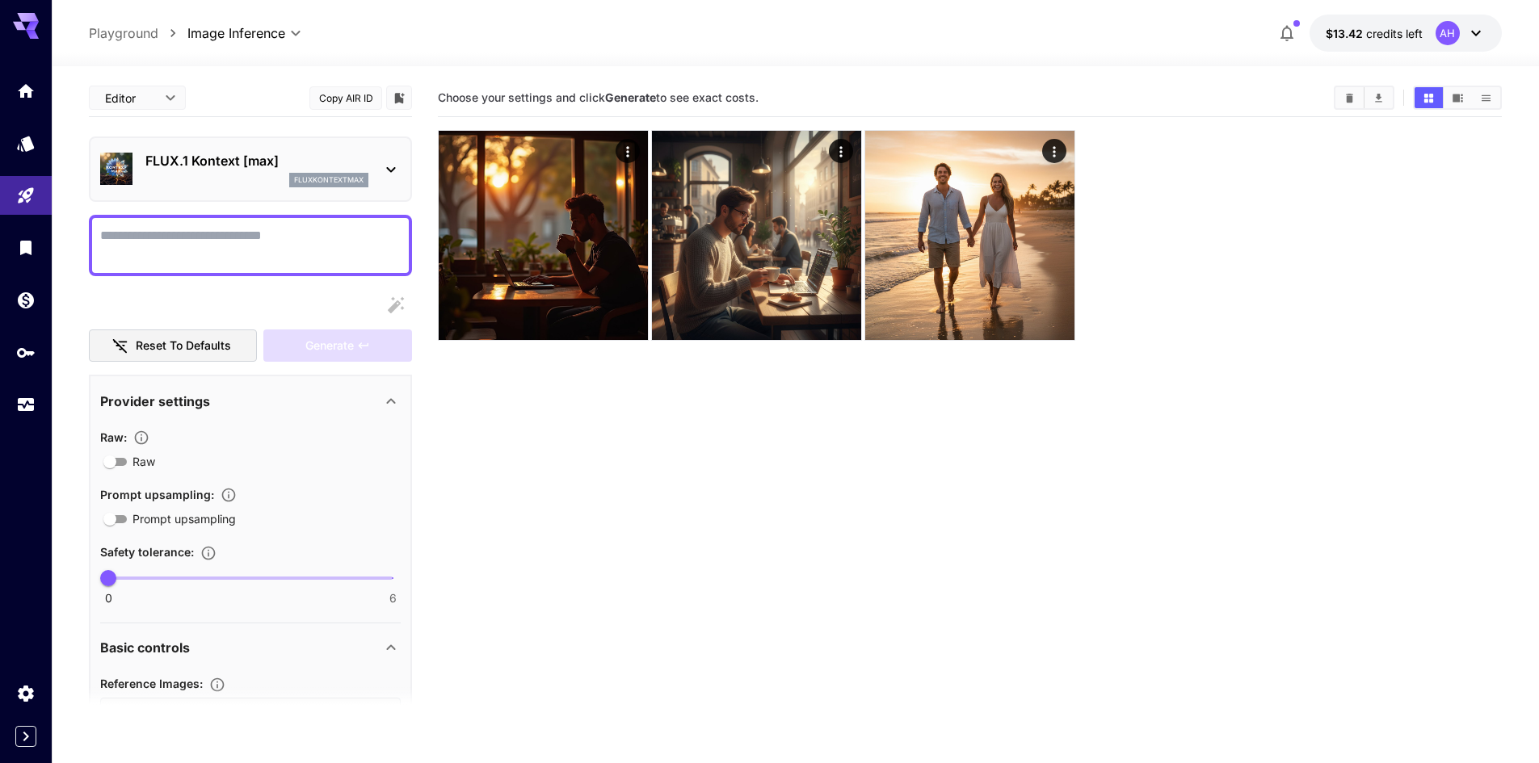
click at [263, 237] on textarea "Raw" at bounding box center [250, 245] width 300 height 39
click at [194, 247] on textarea "Raw" at bounding box center [250, 245] width 300 height 39
paste textarea "**********"
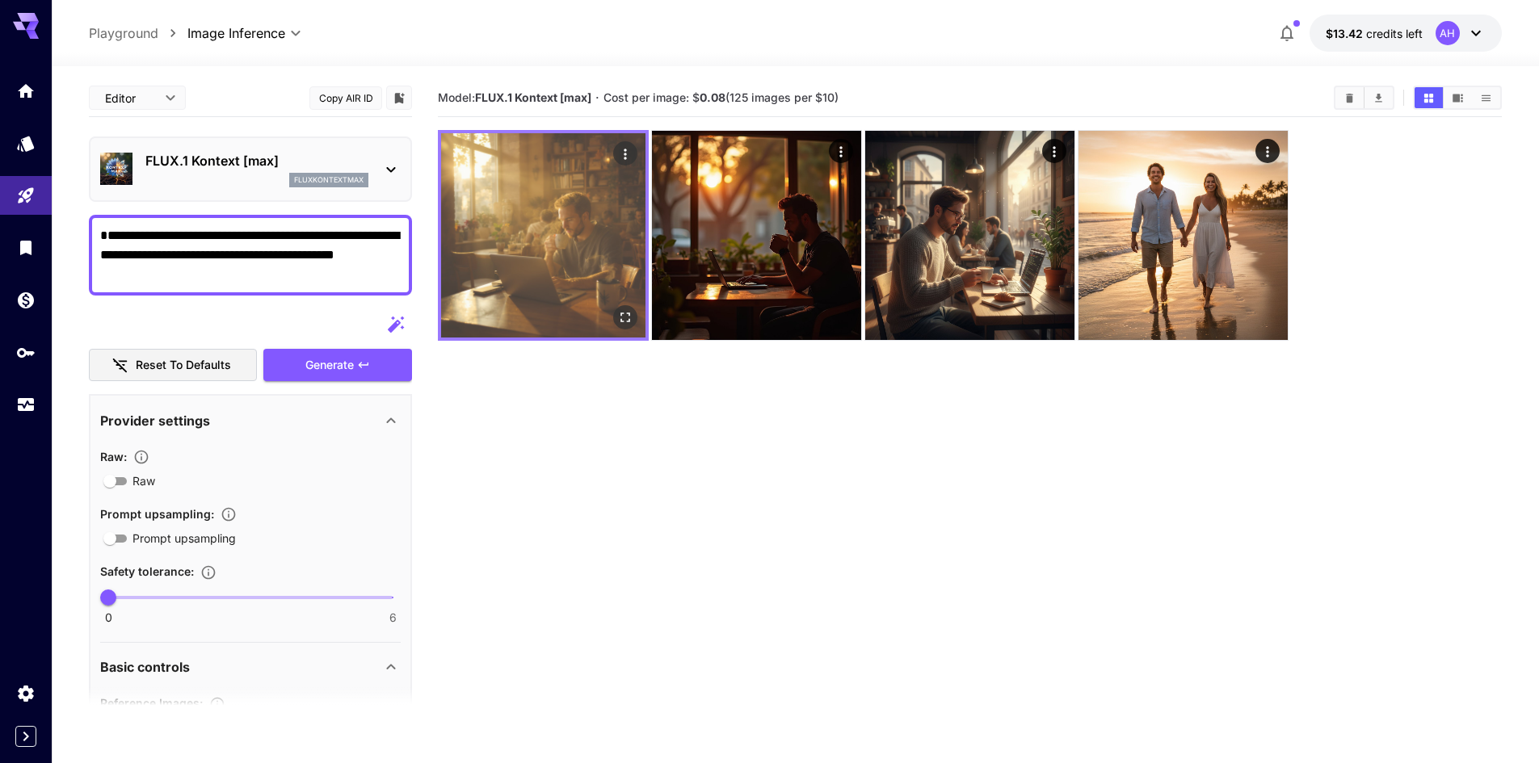
type textarea "**********"
click at [586, 288] on img at bounding box center [543, 235] width 204 height 204
click at [623, 314] on icon "Open in fullscreen" at bounding box center [625, 317] width 16 height 16
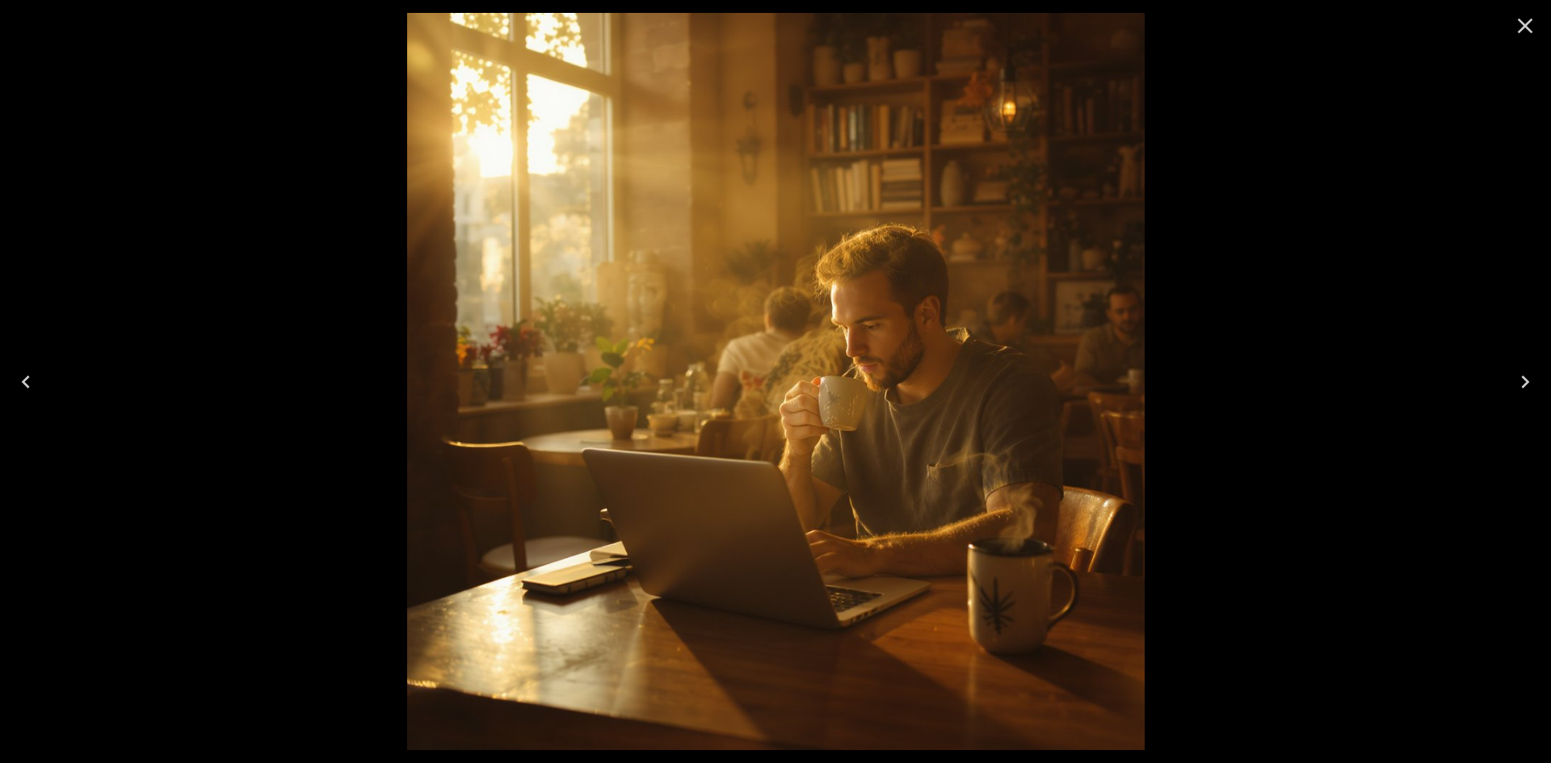
click at [1523, 19] on icon "Close" at bounding box center [1525, 26] width 26 height 26
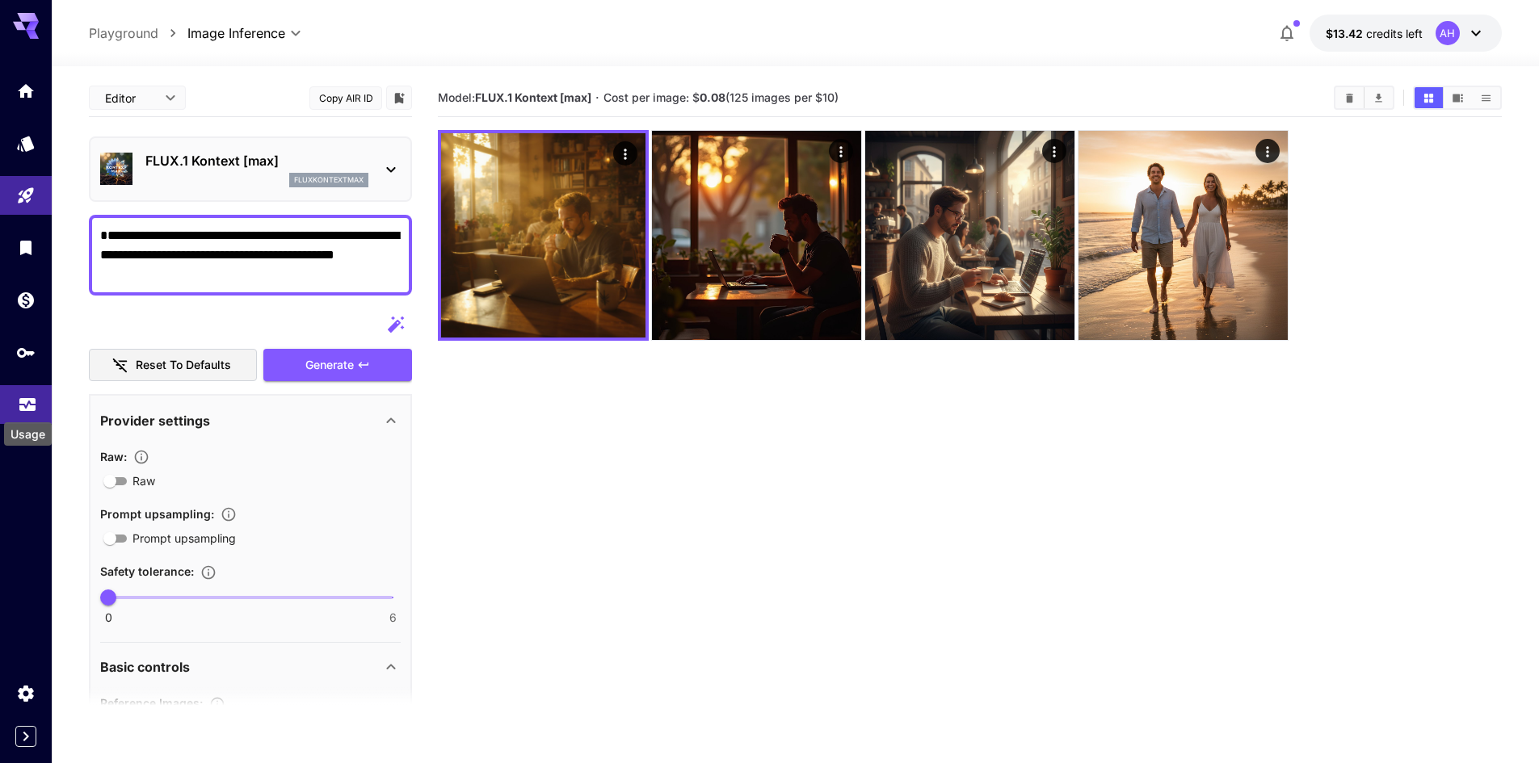
click at [25, 406] on icon "Usage" at bounding box center [27, 405] width 16 height 8
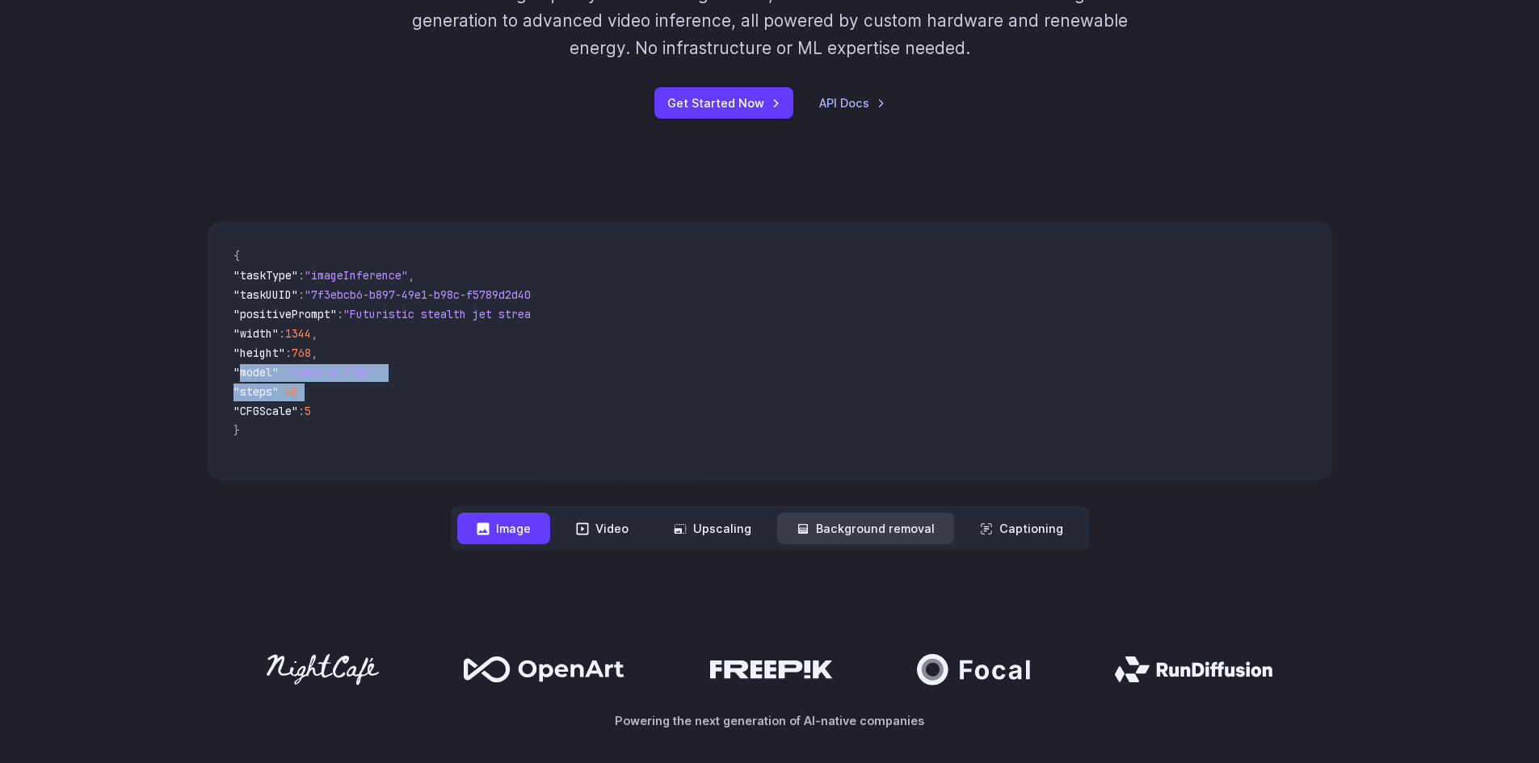
click at [850, 533] on button "Background removal" at bounding box center [865, 529] width 177 height 32
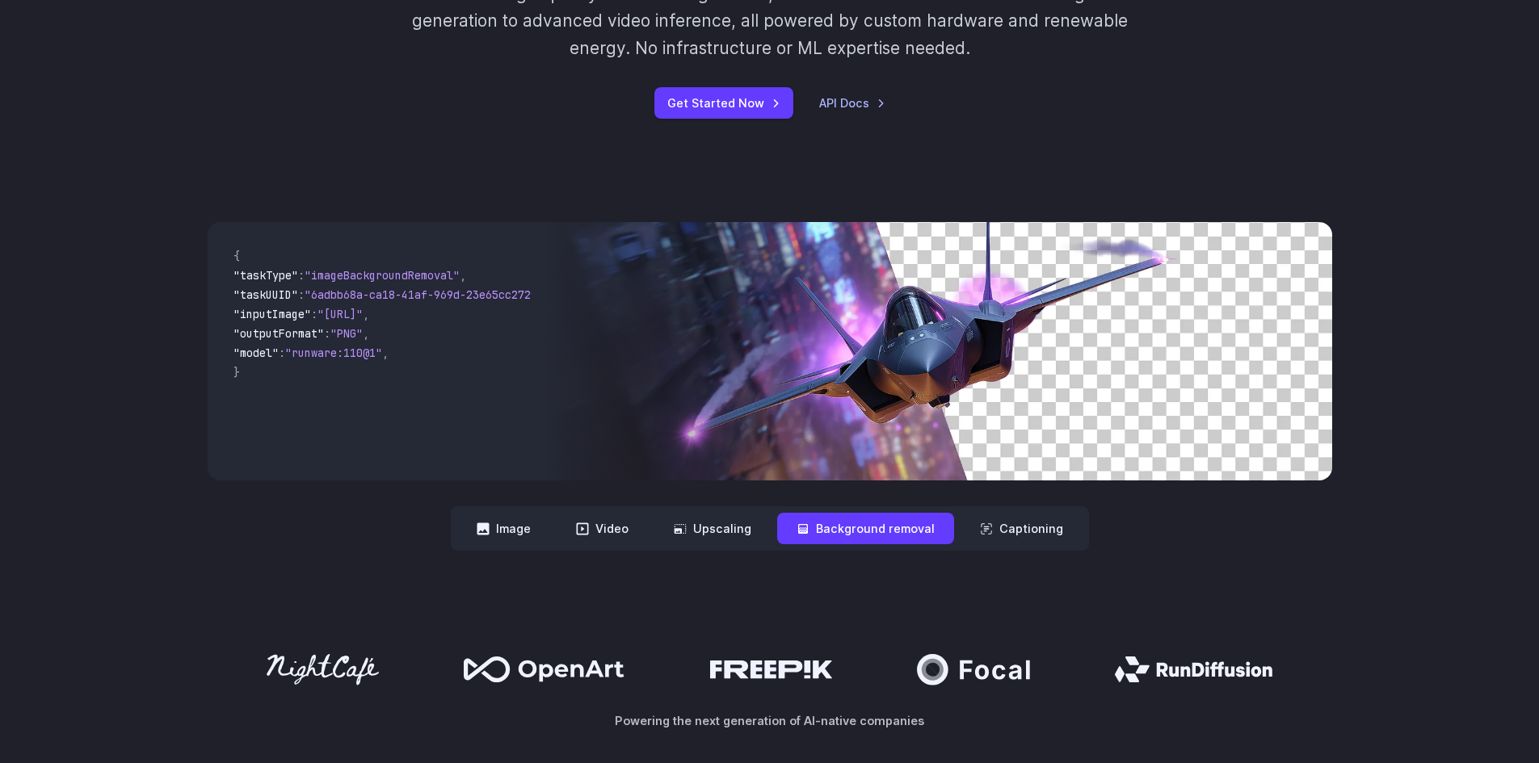
drag, startPoint x: 438, startPoint y: 468, endPoint x: 611, endPoint y: 464, distance: 172.9
click at [611, 464] on div "{ "taskType" : "imageBackgroundRemoval" , "taskUUID" : "6adbb68a-ca18-41af-969d…" at bounding box center [770, 351] width 1124 height 258
click at [260, 398] on code "{ "taskType" : "imageBackgroundRemoval" , "taskUUID" : "6adbb68a-ca18-41af-969d…" at bounding box center [377, 351] width 312 height 233
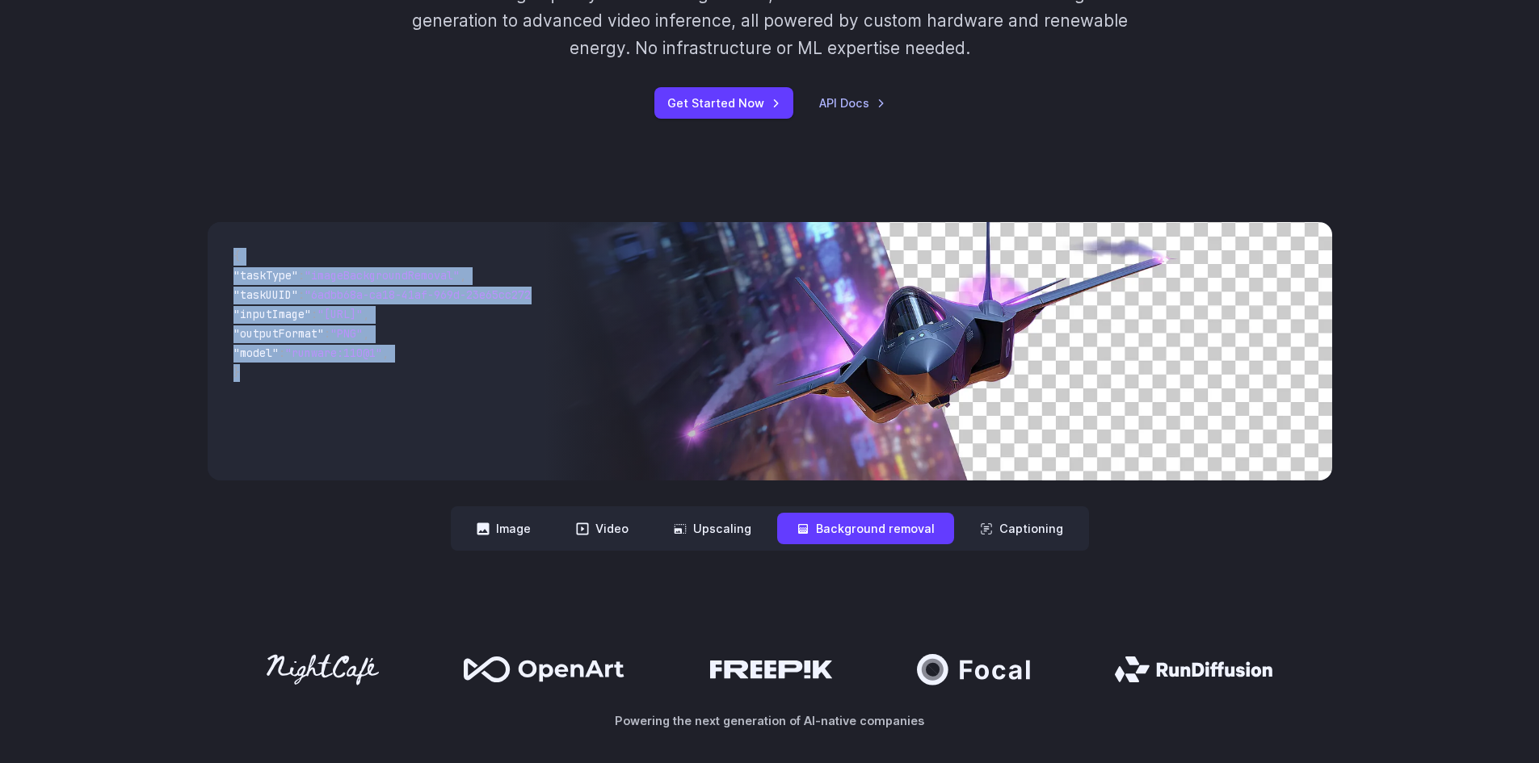
drag, startPoint x: 258, startPoint y: 393, endPoint x: 213, endPoint y: 249, distance: 150.7
click at [213, 249] on div "{ "taskType" : "imageBackgroundRemoval" , "taskUUID" : "6adbb68a-ca18-41af-969d…" at bounding box center [377, 351] width 338 height 258
copy code "{ "taskType" : "imageBackgroundRemoval" , "taskUUID" : "6adbb68a-ca18-41af-969d…"
click at [363, 393] on code "{ "taskType" : "imageBackgroundRemoval" , "taskUUID" : "6adbb68a-ca18-41af-969d…" at bounding box center [377, 351] width 312 height 233
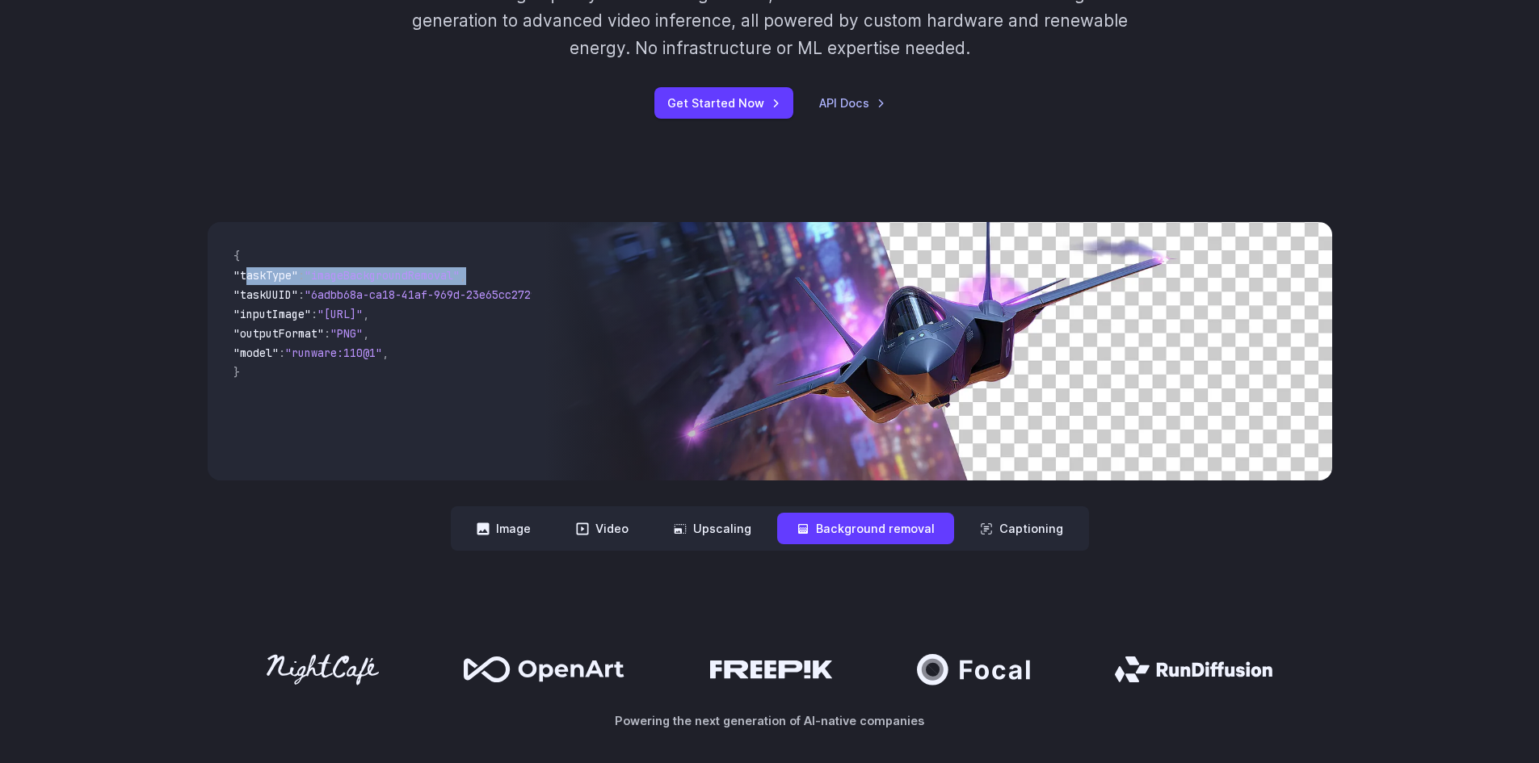
drag, startPoint x: 247, startPoint y: 275, endPoint x: 499, endPoint y: 274, distance: 252.0
click at [499, 274] on span ""taskType" : "imageBackgroundRemoval" ," at bounding box center [376, 276] width 286 height 19
copy span ""taskType" : "imageBackgroundRemoval" ,"
drag, startPoint x: 243, startPoint y: 349, endPoint x: 452, endPoint y: 349, distance: 208.4
click at [452, 349] on span ""model" : "runware:110@1" ," at bounding box center [376, 354] width 286 height 19
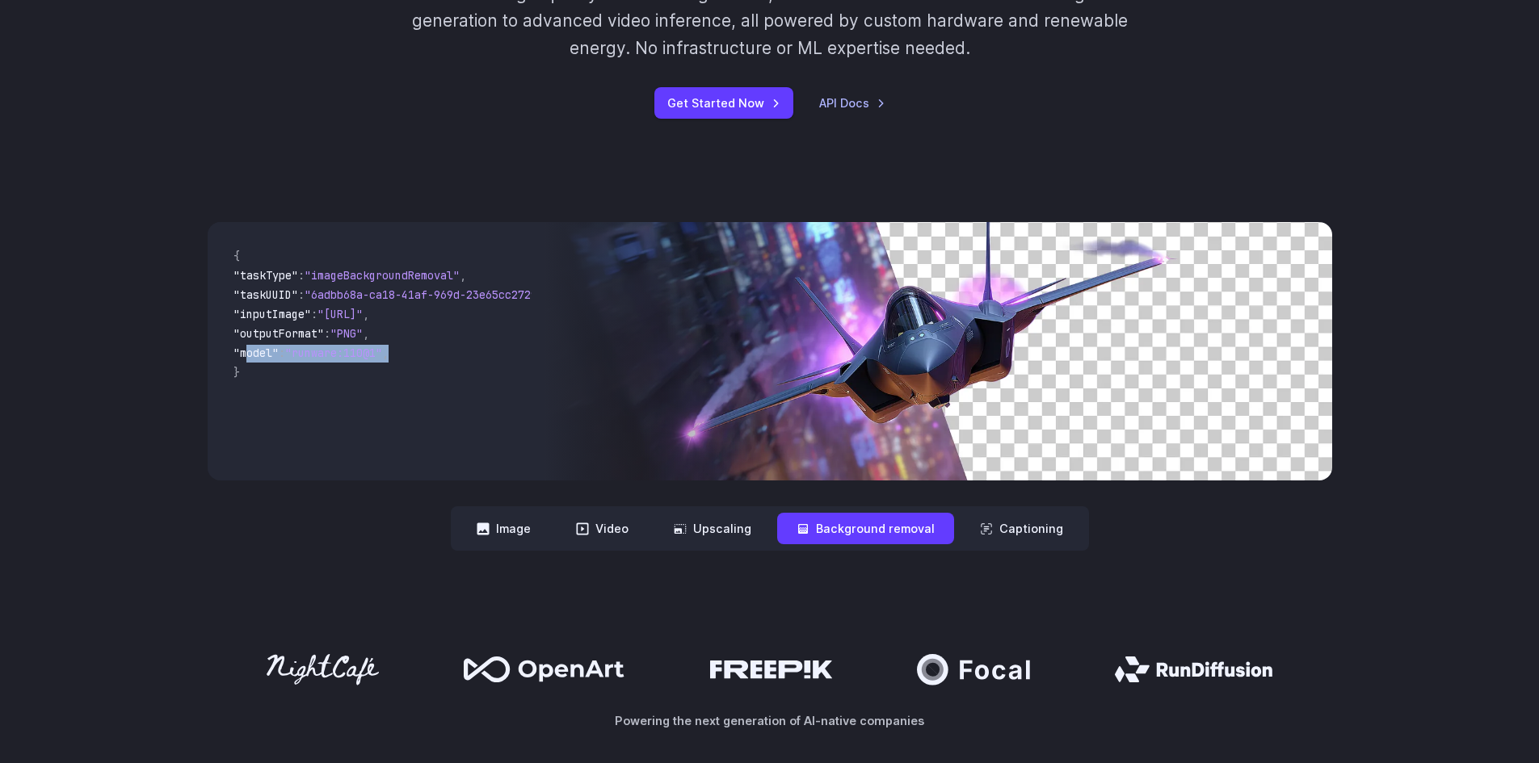
copy span ""model" : "runware:110@1" ,"
